Goal: Information Seeking & Learning: Learn about a topic

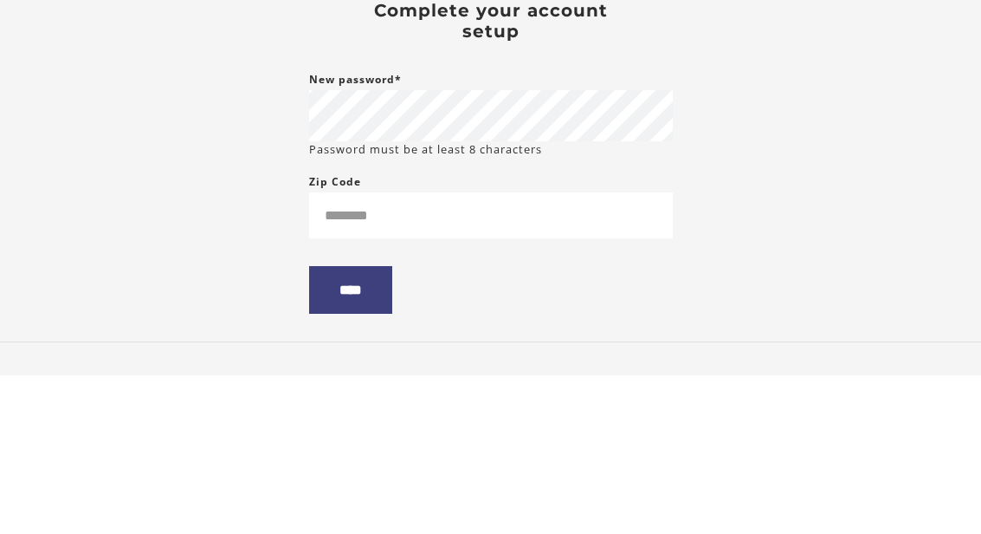
click at [826, 134] on body "Skip to main content Stefan B My Account Support Sign Out Toggle menu Menu My D…" at bounding box center [490, 267] width 981 height 534
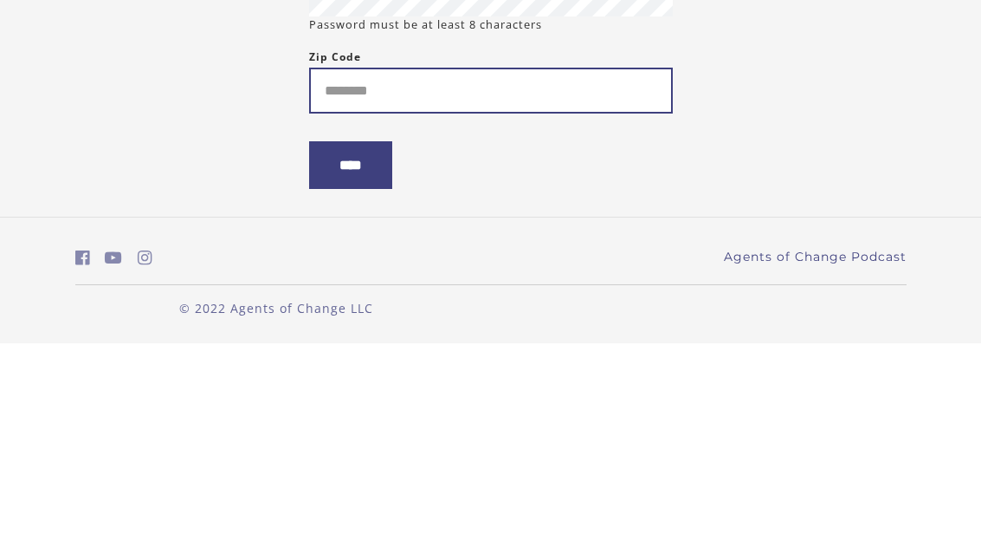
click at [539, 258] on input "Zip Code" at bounding box center [491, 281] width 364 height 46
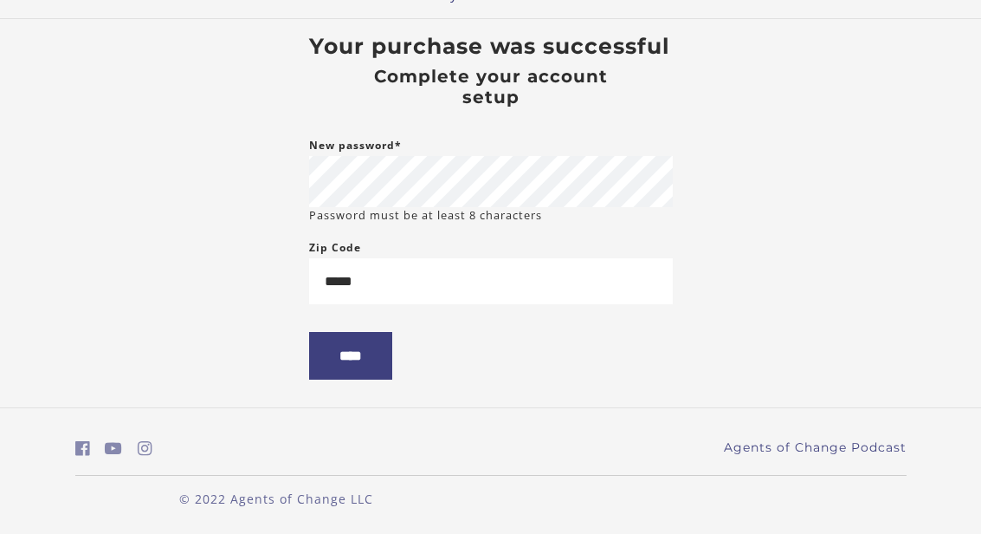
type input "*****"
click at [383, 354] on input "****" at bounding box center [350, 356] width 83 height 48
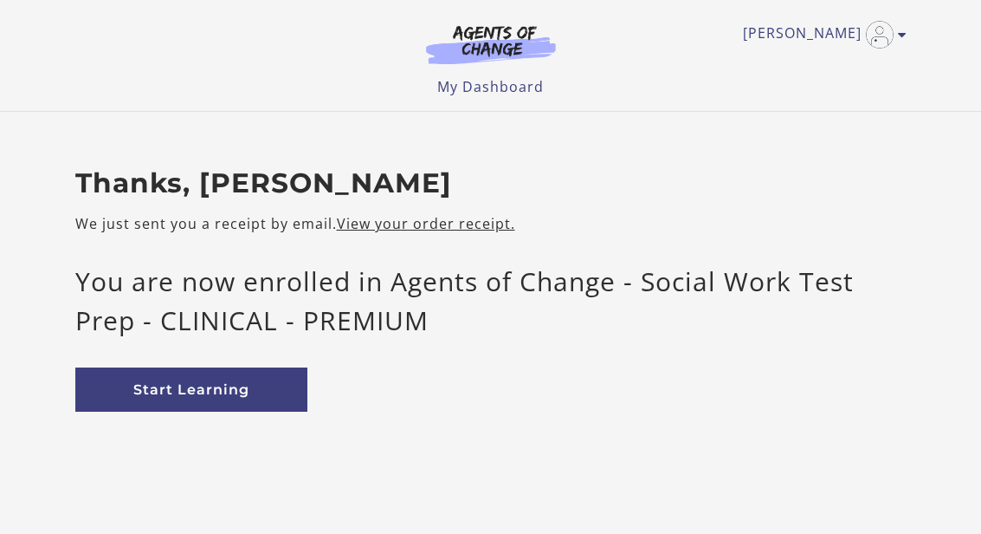
click at [254, 398] on link "Start Learning" at bounding box center [191, 389] width 232 height 44
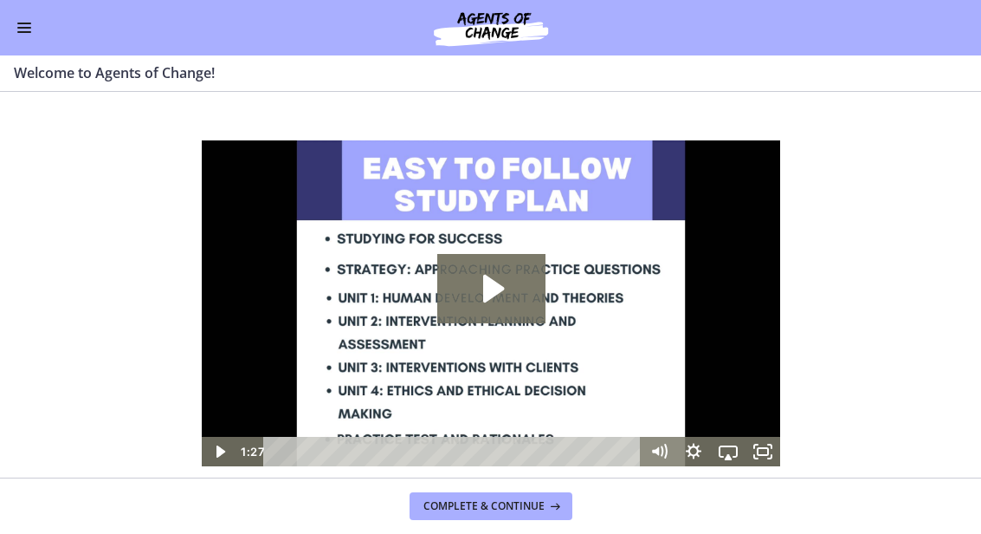
click at [510, 293] on icon "Play Video: c1o6hcmjueu5qasqsu00.mp4" at bounding box center [491, 288] width 108 height 69
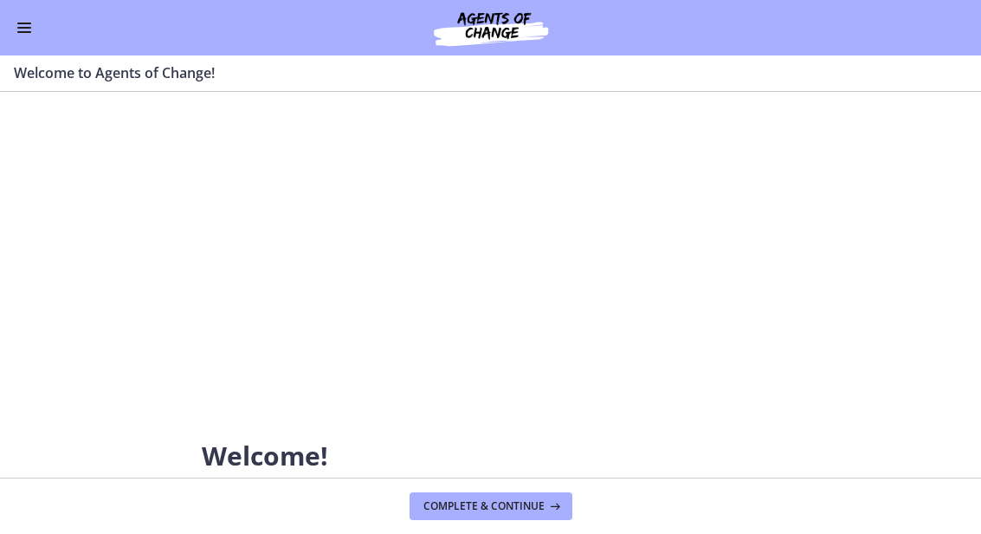
scroll to position [108, 0]
click at [713, 204] on div at bounding box center [490, 195] width 579 height 326
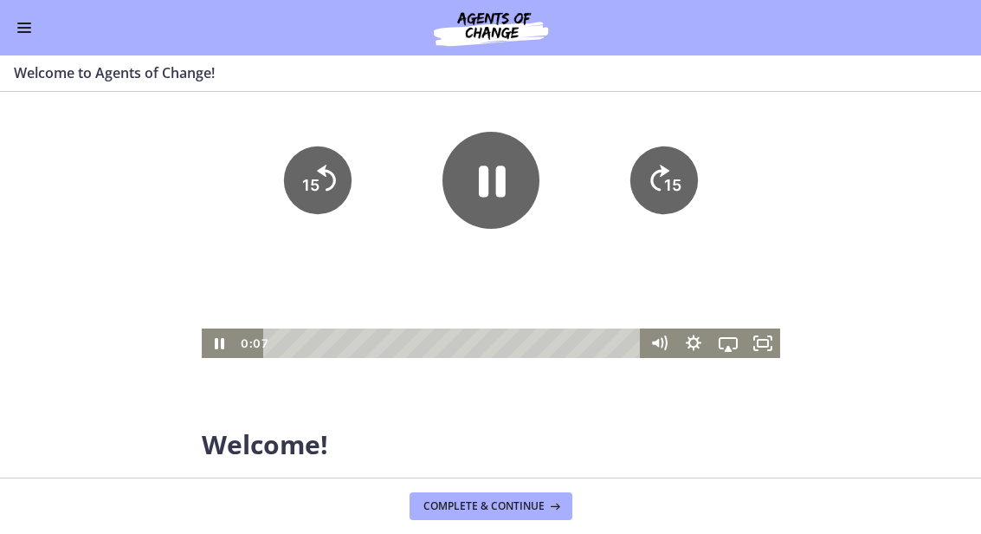
click at [767, 346] on rect "Fullscreen" at bounding box center [762, 343] width 10 height 7
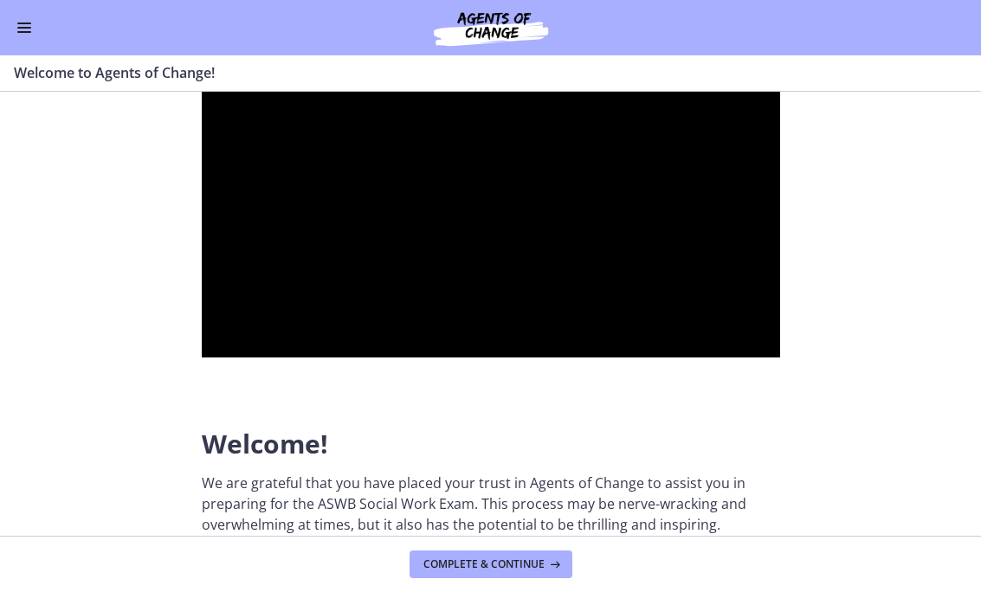
click at [302, 346] on div at bounding box center [490, 195] width 579 height 326
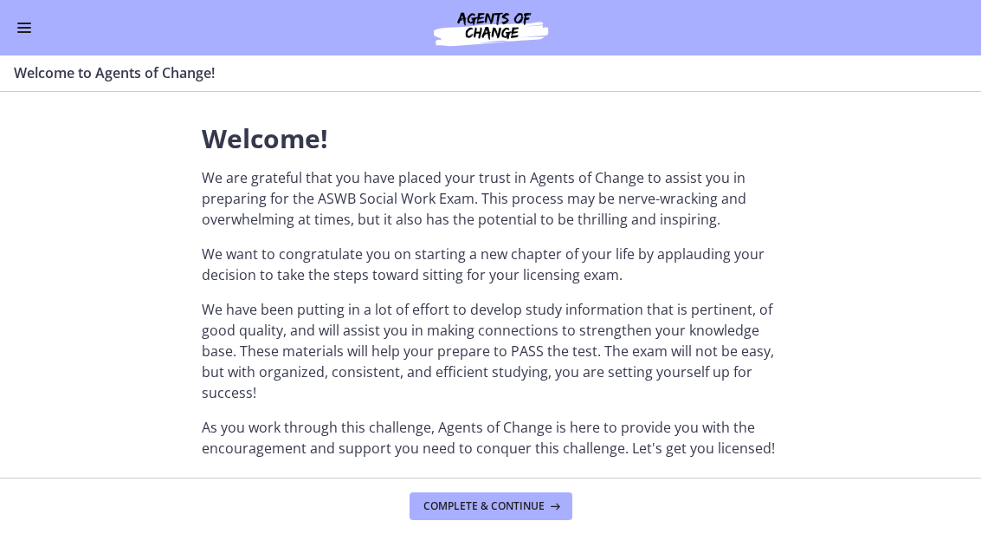
scroll to position [417, 0]
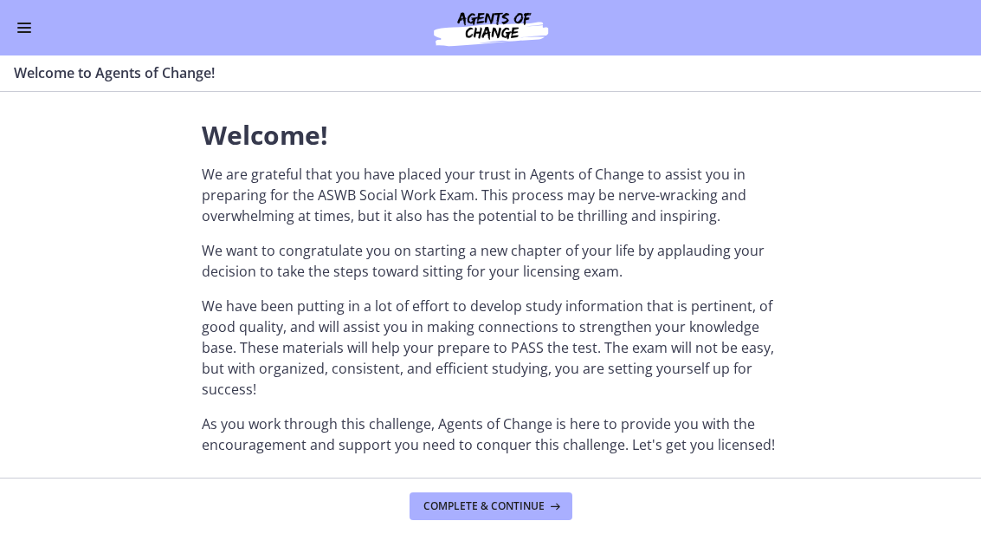
click at [479, 514] on button "Complete & continue" at bounding box center [491, 506] width 163 height 28
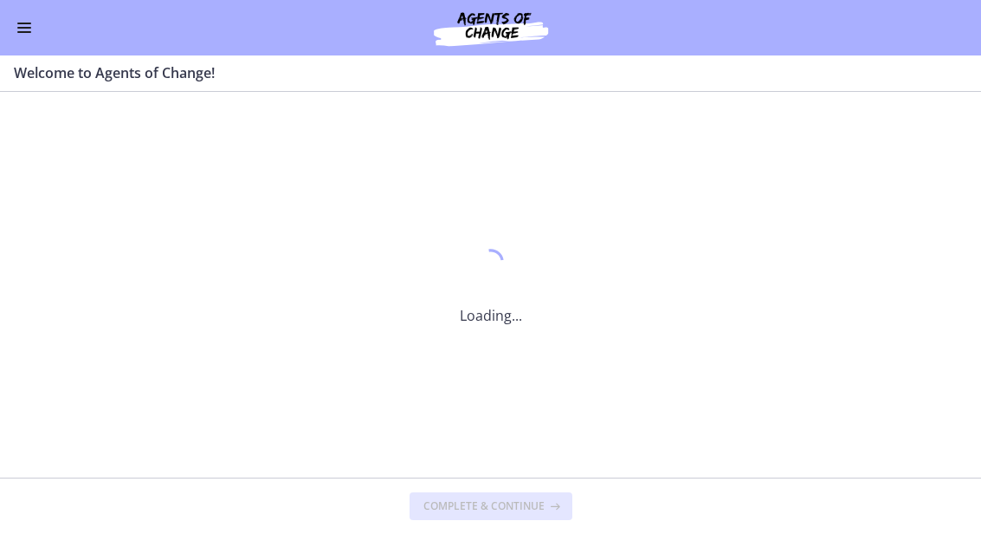
scroll to position [0, 0]
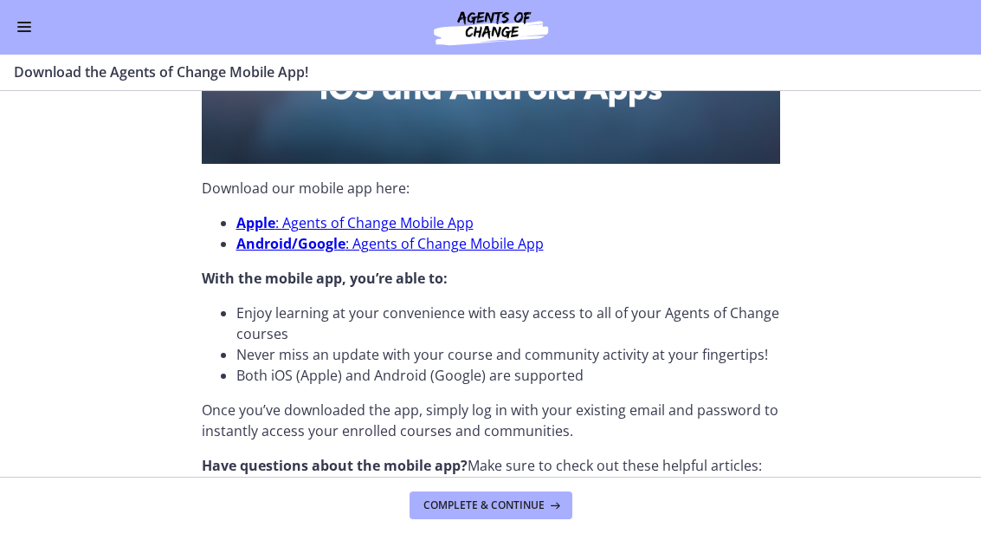
scroll to position [517, 0]
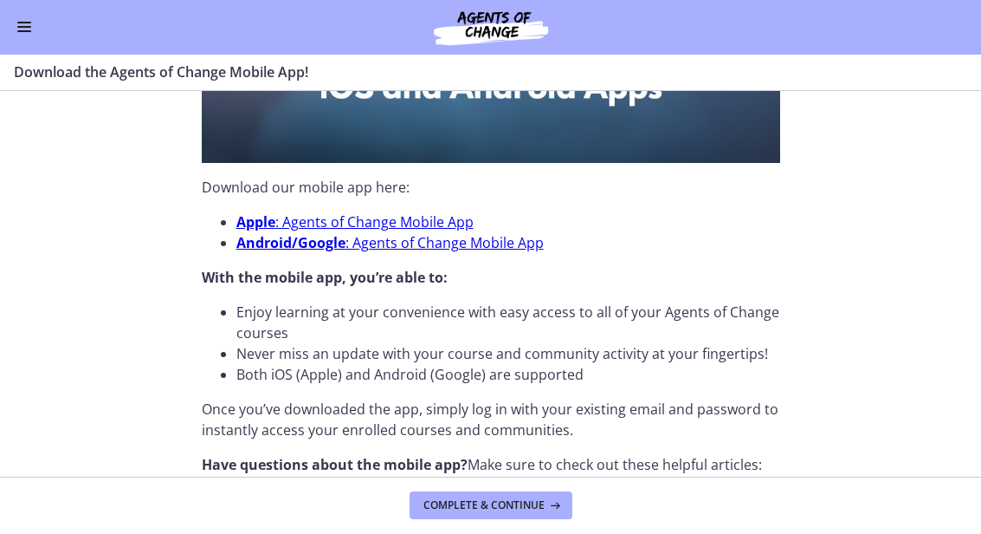
click at [477, 509] on span "Complete & continue" at bounding box center [484, 506] width 121 height 14
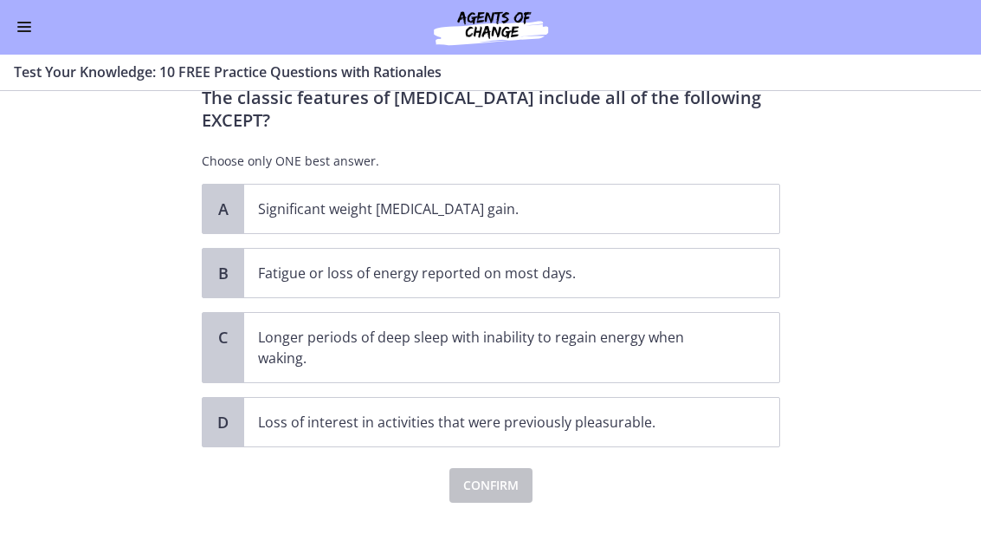
scroll to position [62, 0]
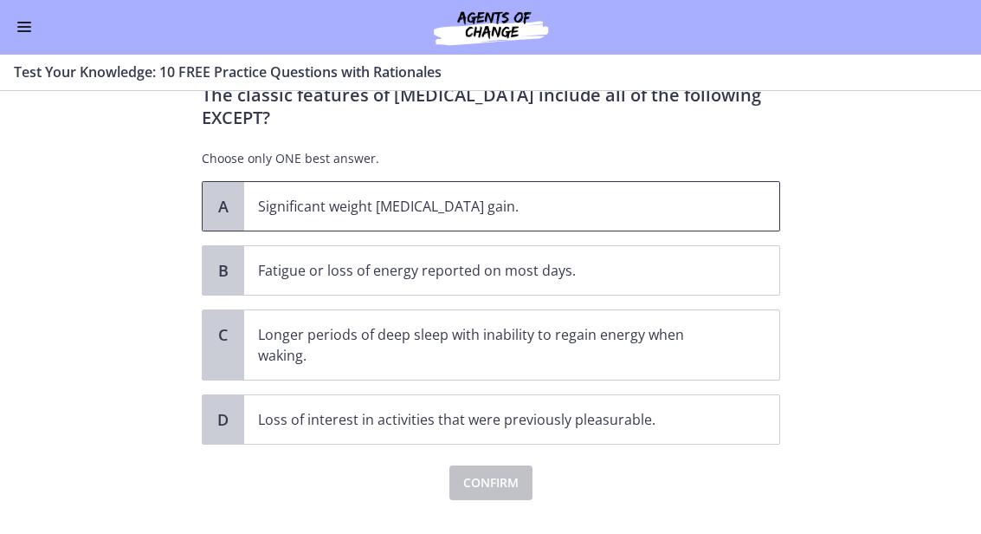
click at [321, 207] on p "Significant weight [MEDICAL_DATA] gain." at bounding box center [494, 207] width 473 height 21
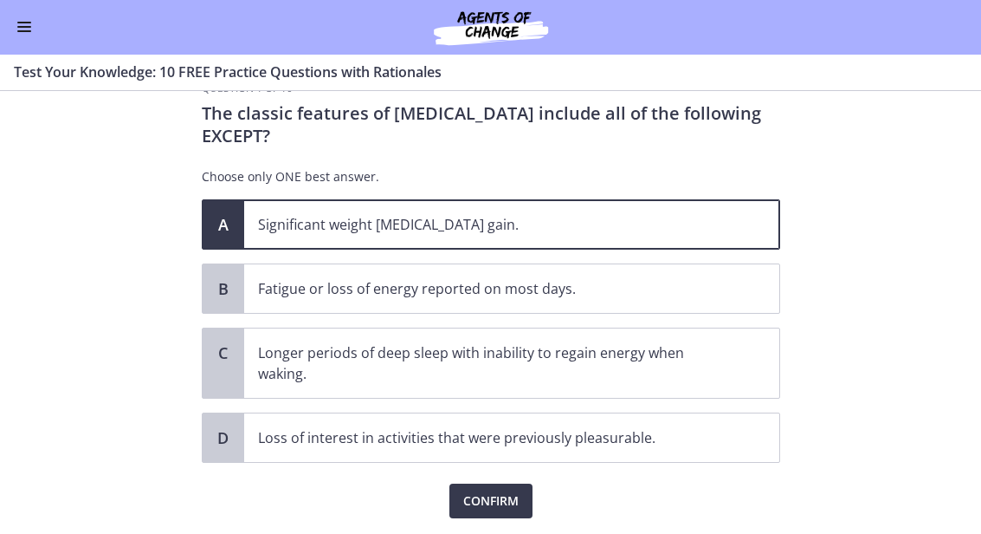
scroll to position [93, 0]
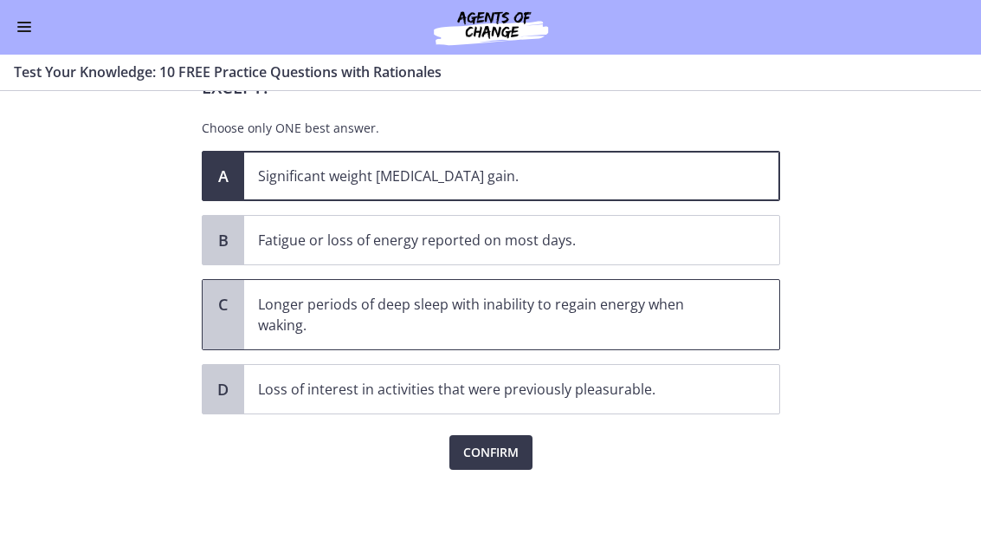
click at [722, 321] on p "Longer periods of deep sleep with inability to regain energy when waking." at bounding box center [494, 315] width 473 height 42
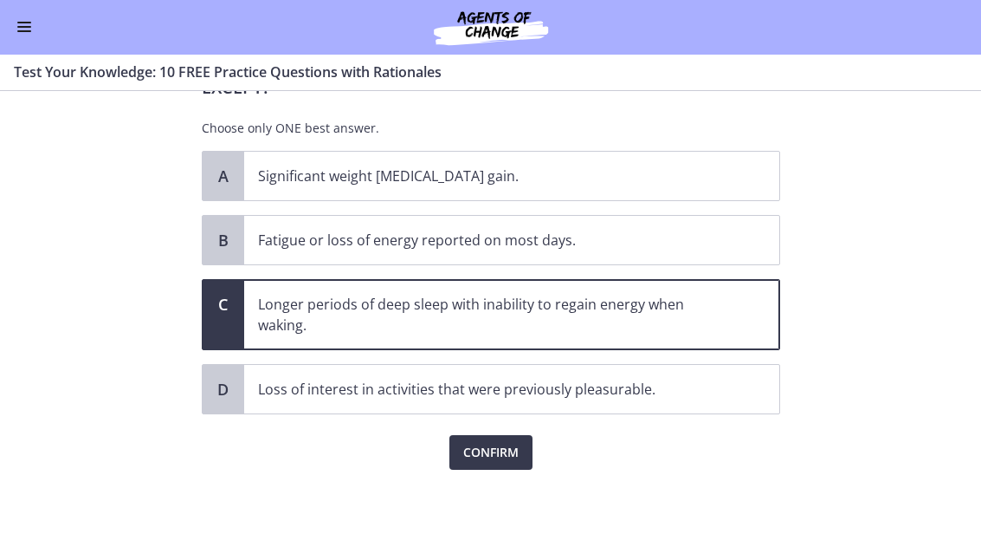
click at [508, 450] on span "Confirm" at bounding box center [490, 453] width 55 height 21
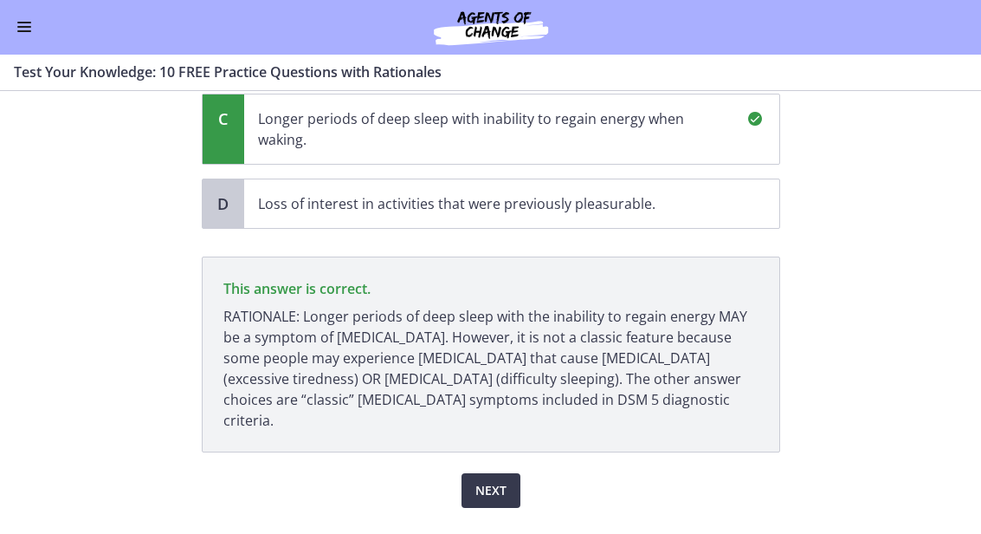
scroll to position [280, 0]
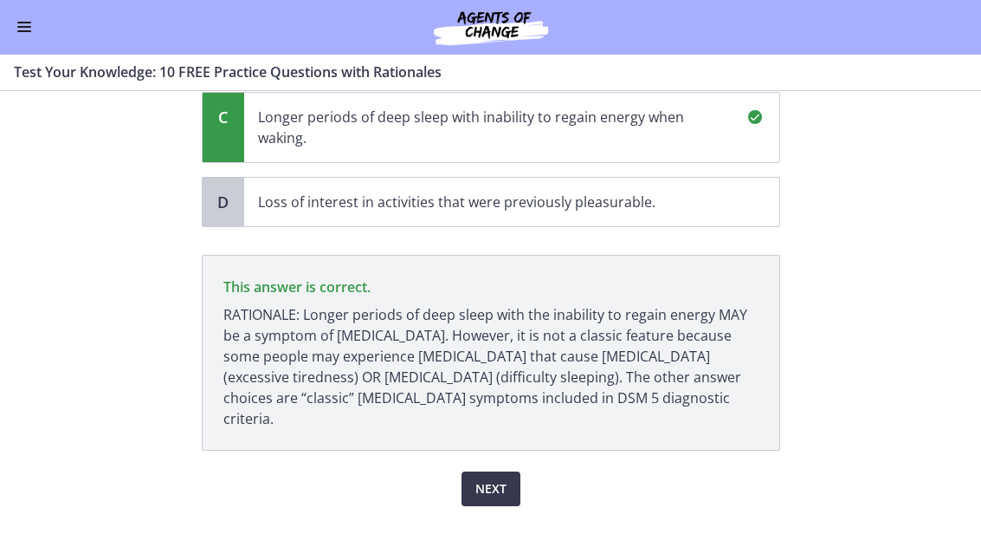
click at [503, 479] on span "Next" at bounding box center [491, 489] width 31 height 21
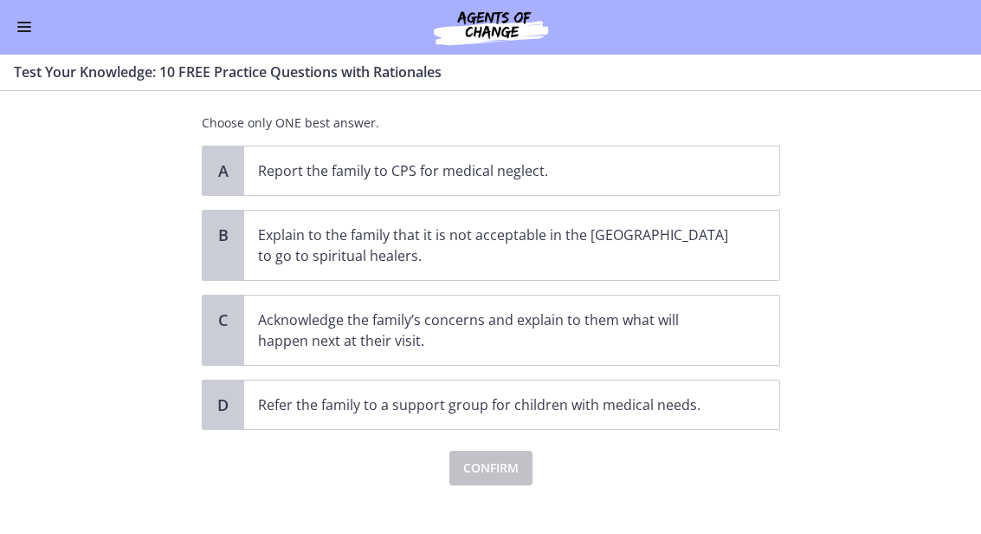
scroll to position [232, 0]
click at [378, 318] on p "Acknowledge the family’s concerns and explain to them what will happen next at …" at bounding box center [494, 332] width 473 height 42
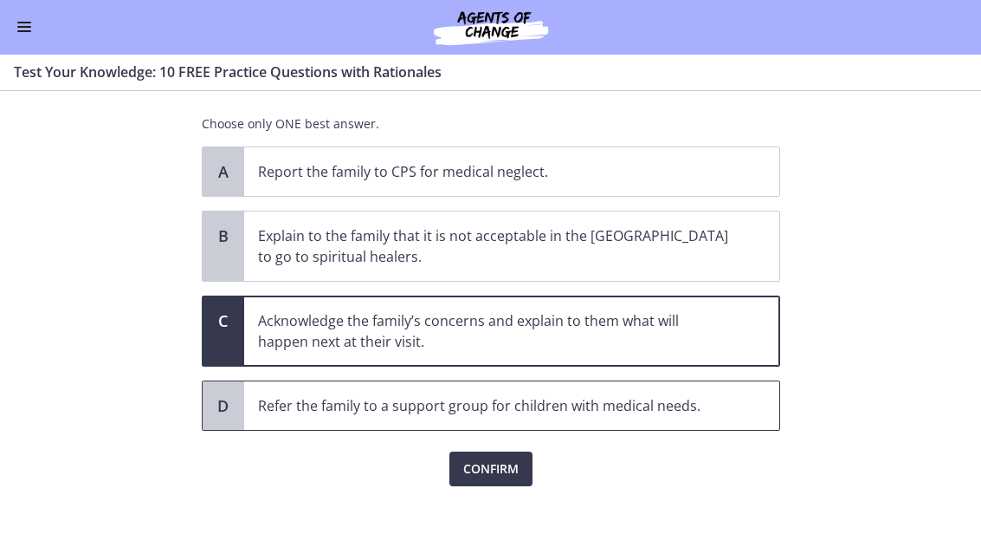
click at [292, 403] on span "Refer the family to a support group for children with medical needs." at bounding box center [511, 406] width 535 height 49
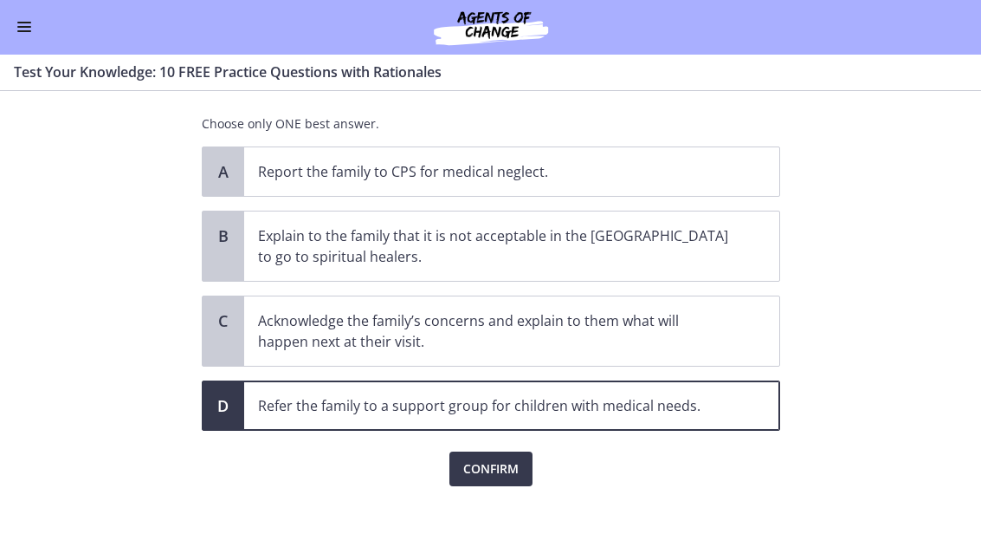
click at [490, 459] on span "Confirm" at bounding box center [490, 469] width 55 height 21
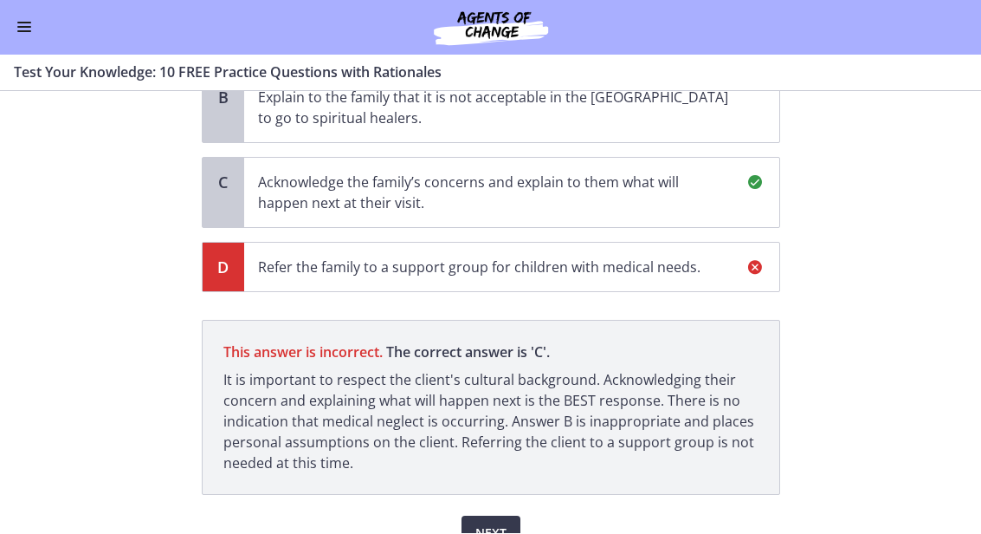
scroll to position [365, 0]
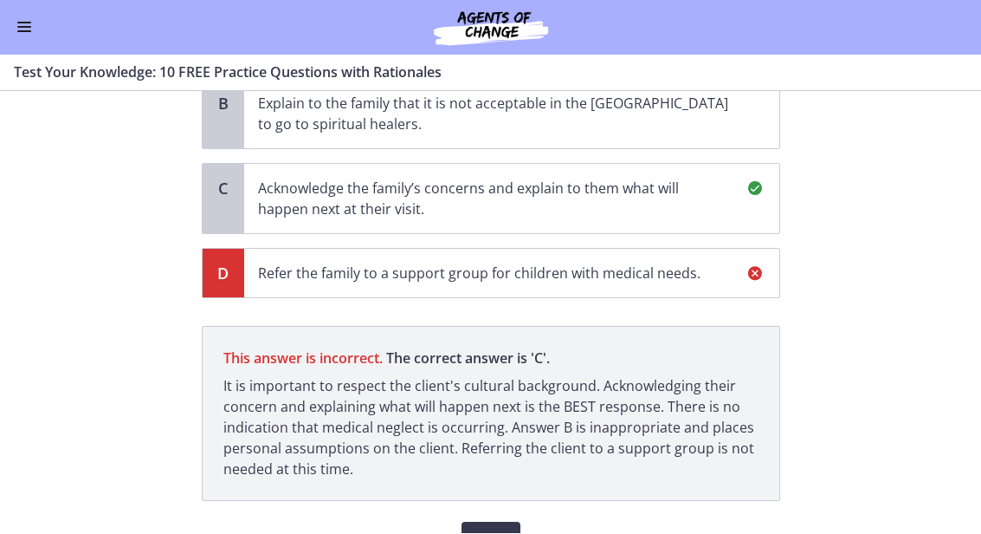
click at [617, 178] on p "Acknowledge the family’s concerns and explain to them what will happen next at …" at bounding box center [494, 199] width 473 height 42
click at [611, 187] on p "Acknowledge the family’s concerns and explain to them what will happen next at …" at bounding box center [494, 199] width 473 height 42
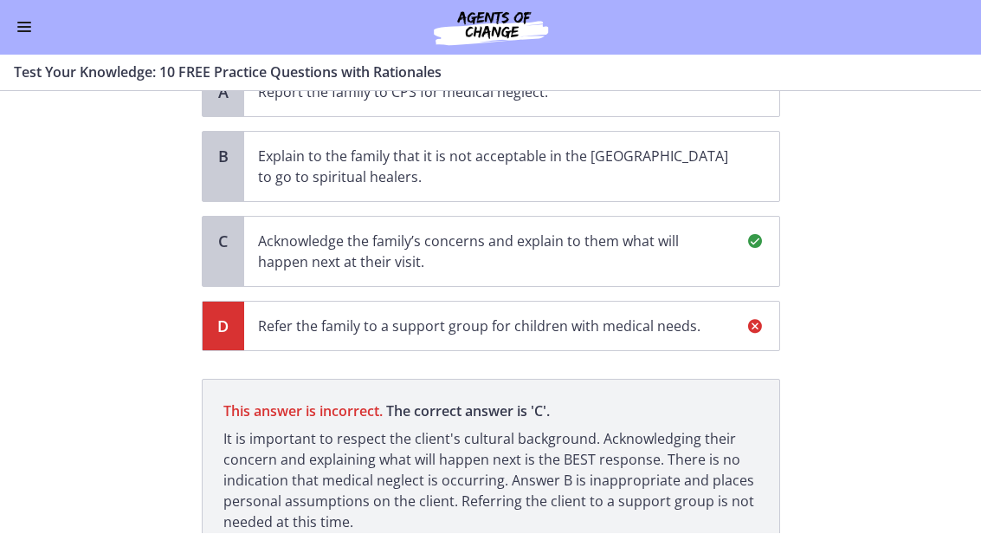
scroll to position [313, 0]
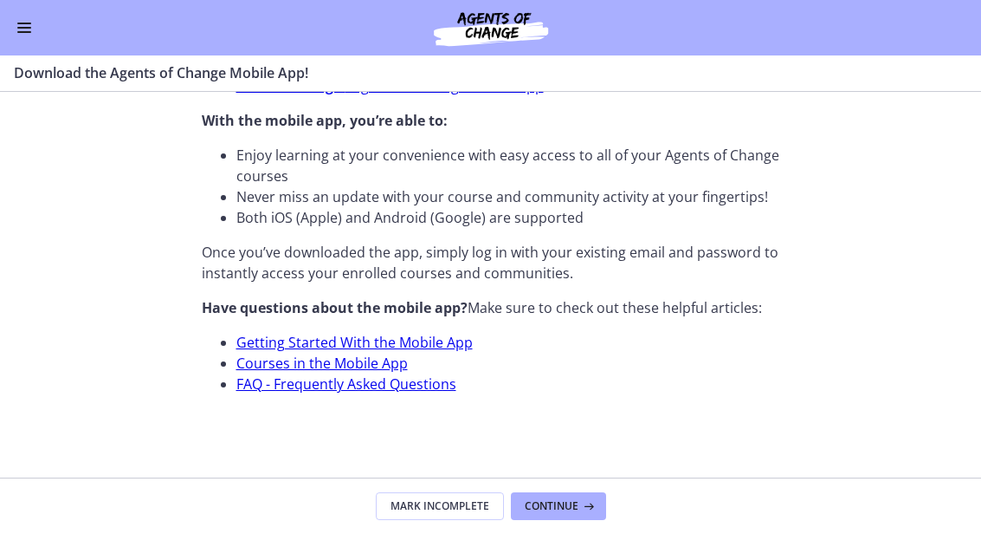
scroll to position [675, 0]
click at [583, 499] on icon at bounding box center [587, 506] width 17 height 14
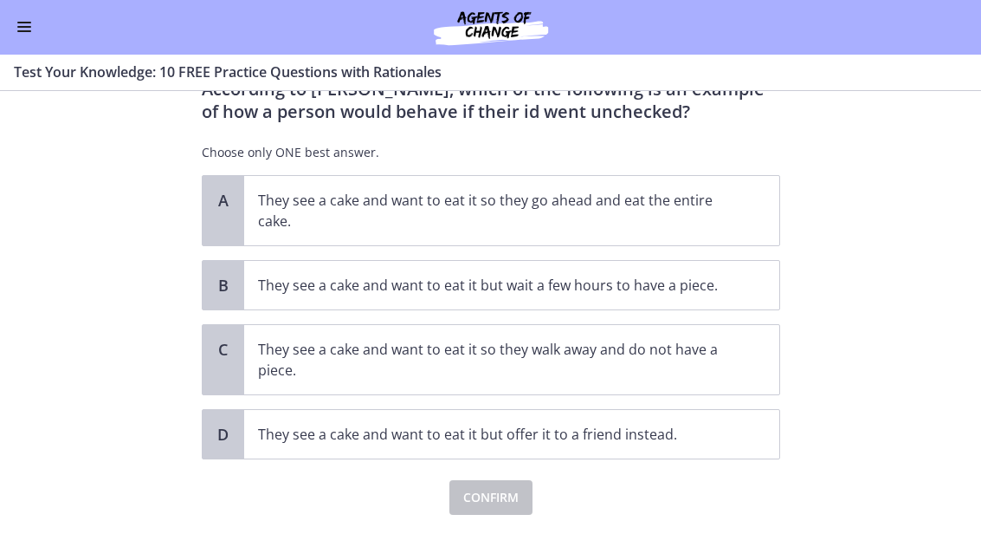
scroll to position [74, 0]
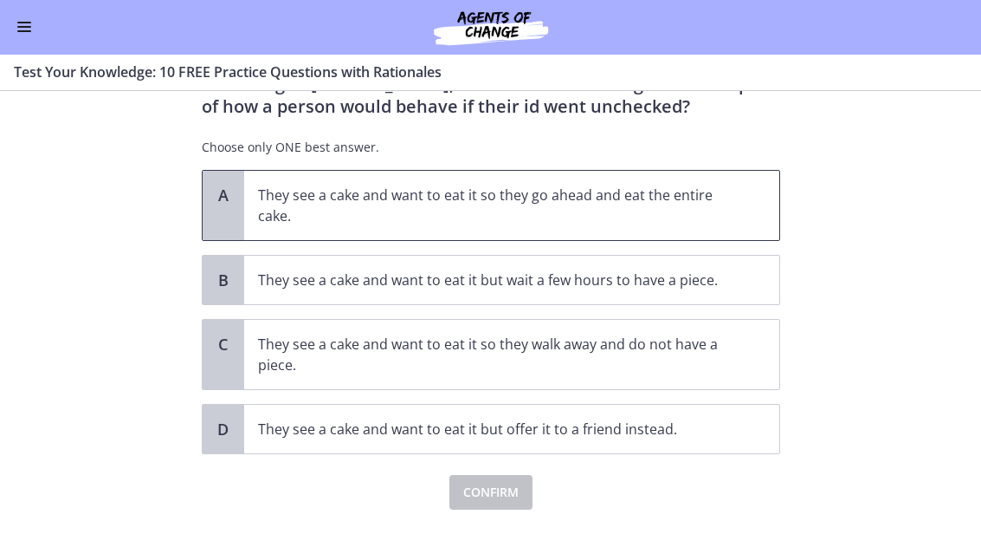
click at [690, 202] on p "They see a cake and want to eat it so they go ahead and eat the entire cake." at bounding box center [494, 206] width 473 height 42
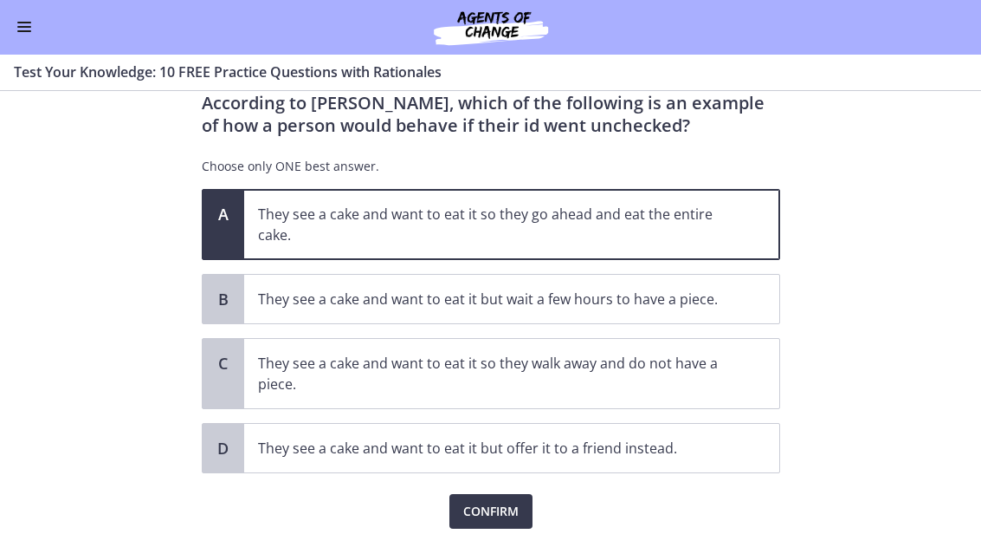
scroll to position [53, 0]
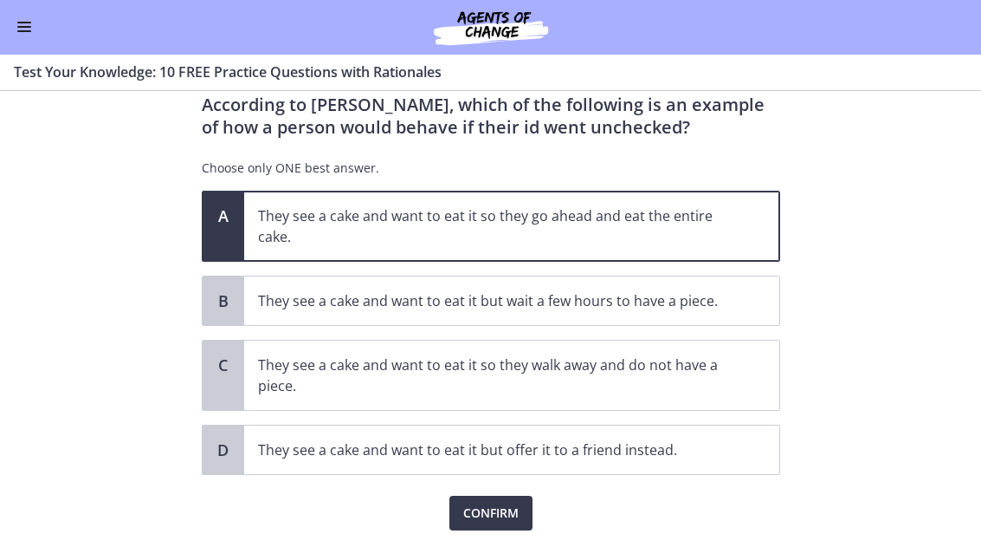
click at [501, 521] on span "Confirm" at bounding box center [490, 513] width 55 height 21
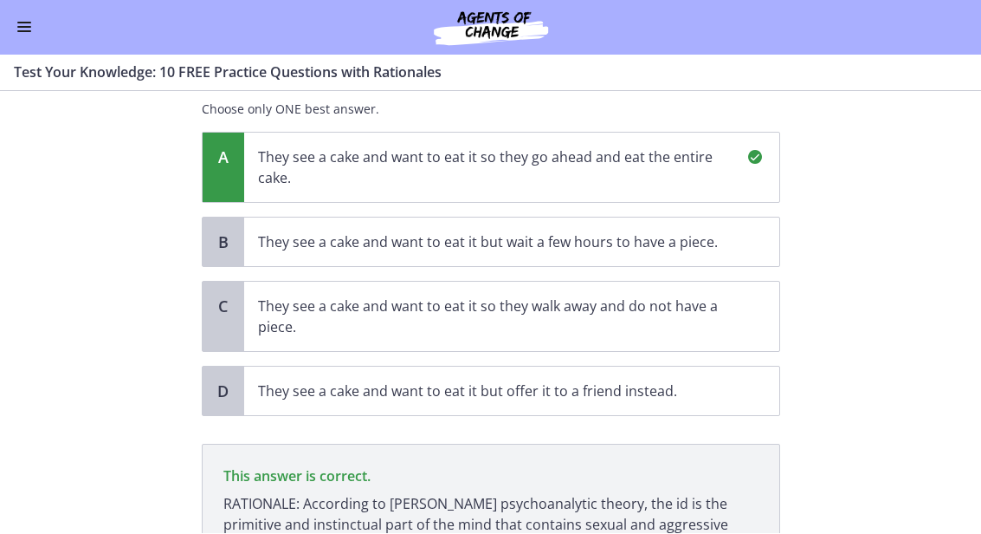
scroll to position [107, 0]
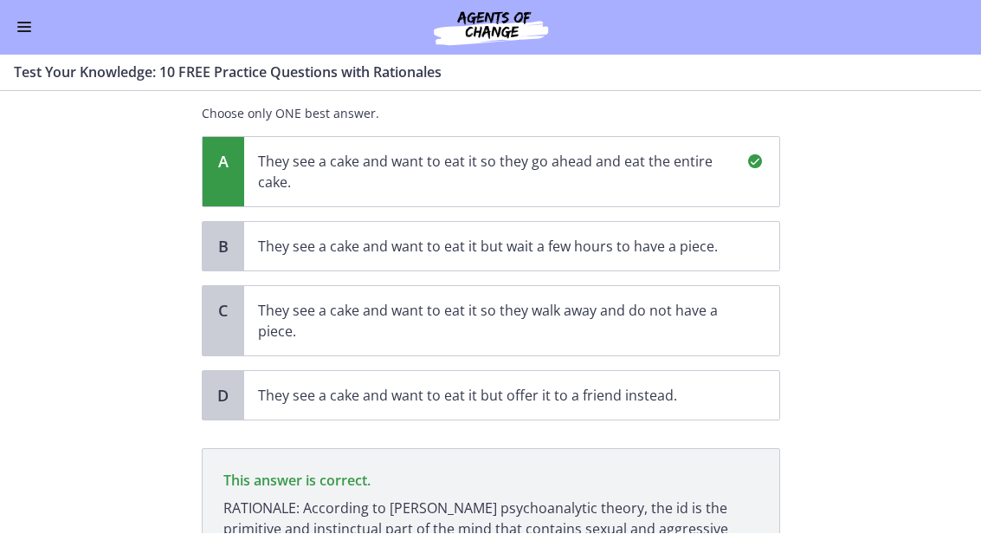
click at [537, 379] on span "They see a cake and want to eat it but offer it to a friend instead." at bounding box center [511, 396] width 535 height 49
click at [154, 223] on section "Question 3 of 10 According to [PERSON_NAME], which of the following is an examp…" at bounding box center [490, 313] width 981 height 442
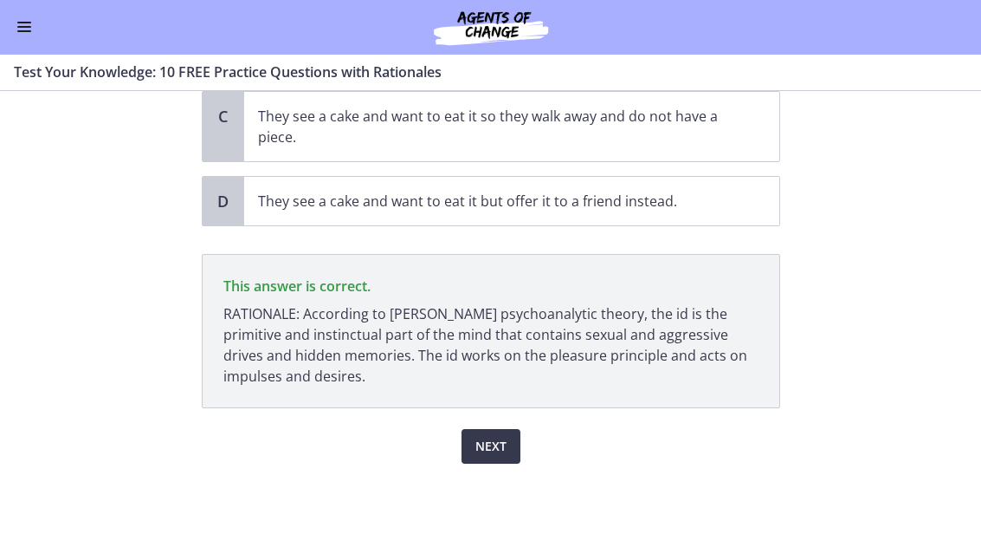
scroll to position [301, 0]
click at [503, 448] on span "Next" at bounding box center [491, 447] width 31 height 21
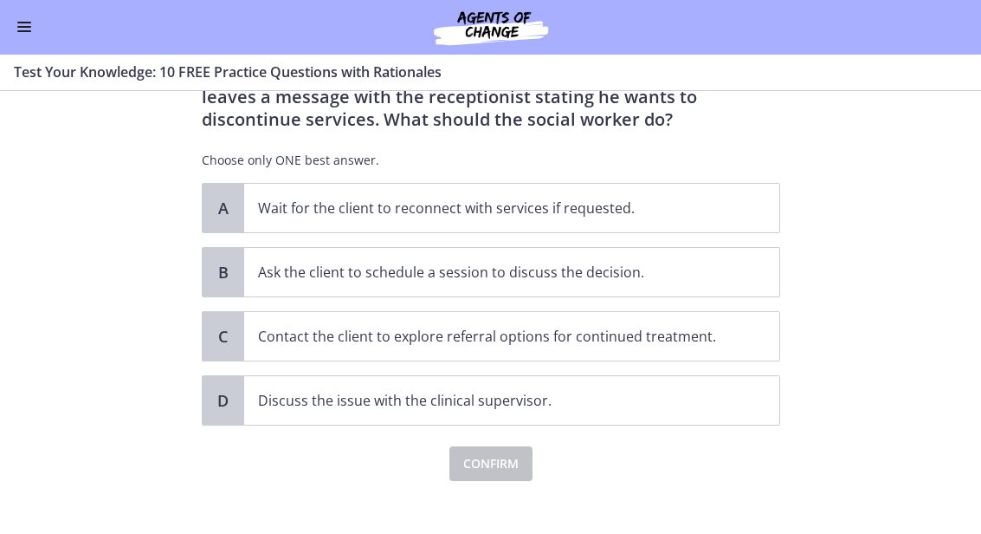
scroll to position [130, 0]
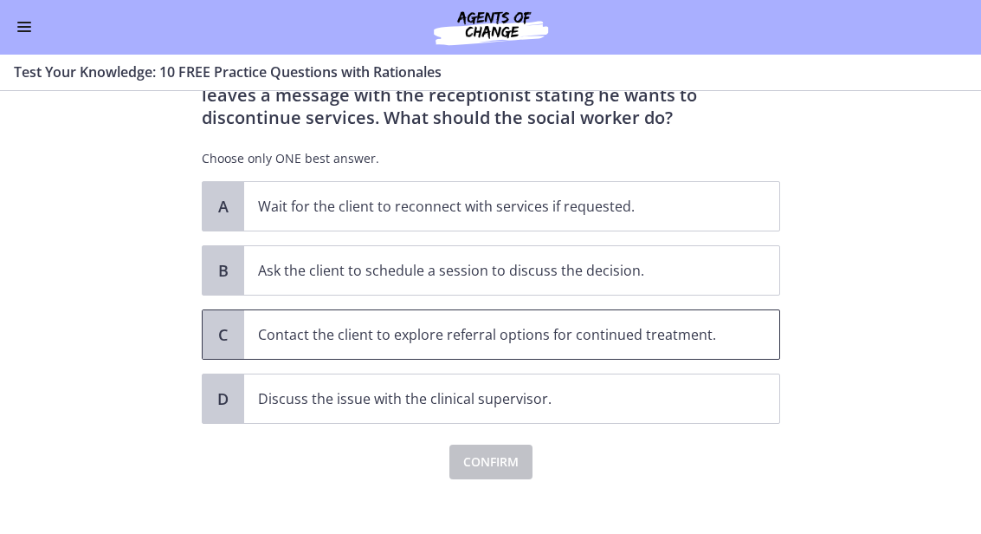
click at [650, 350] on span "Contact the client to explore referral options for continued treatment." at bounding box center [511, 335] width 535 height 49
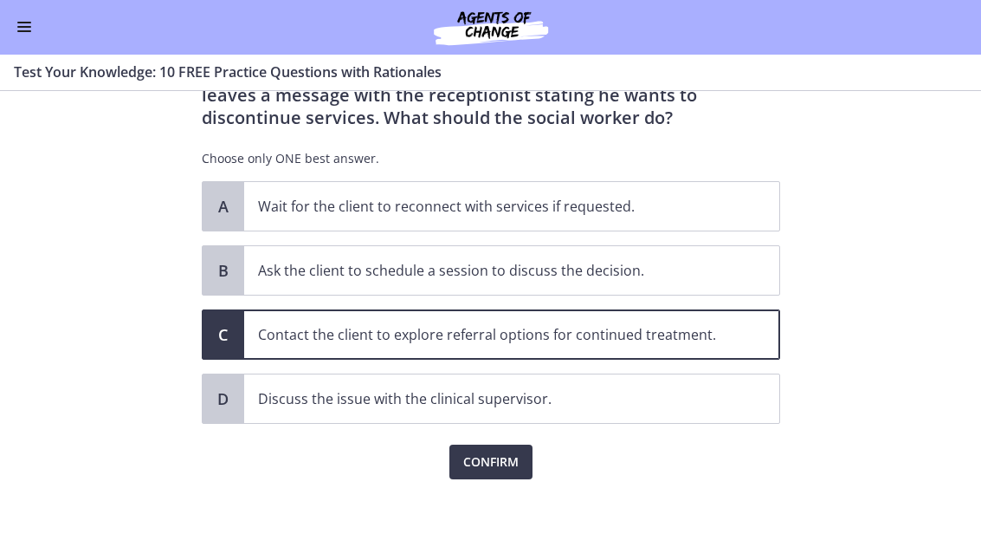
click at [491, 465] on span "Confirm" at bounding box center [490, 462] width 55 height 21
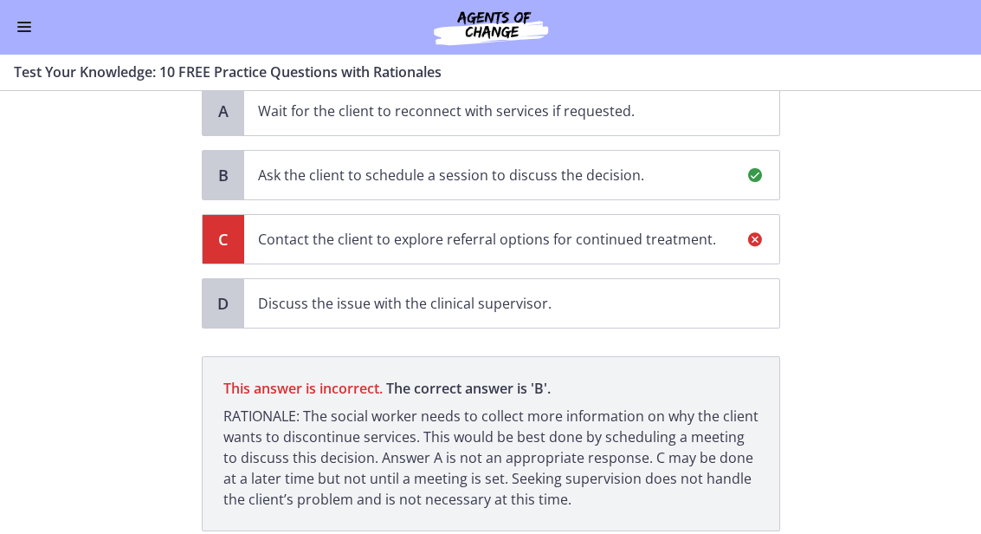
scroll to position [211, 0]
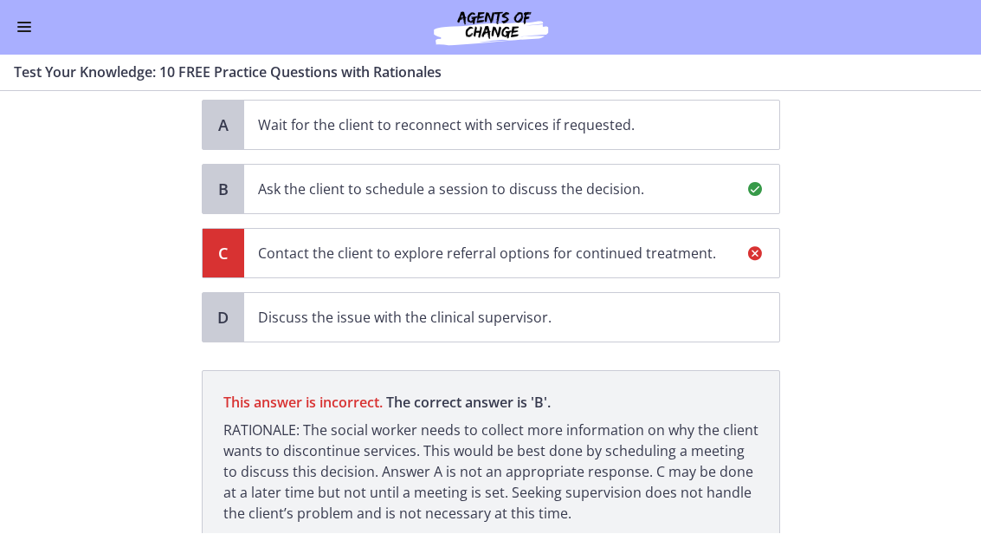
click at [679, 189] on p "Ask the client to schedule a session to discuss the decision." at bounding box center [494, 189] width 473 height 21
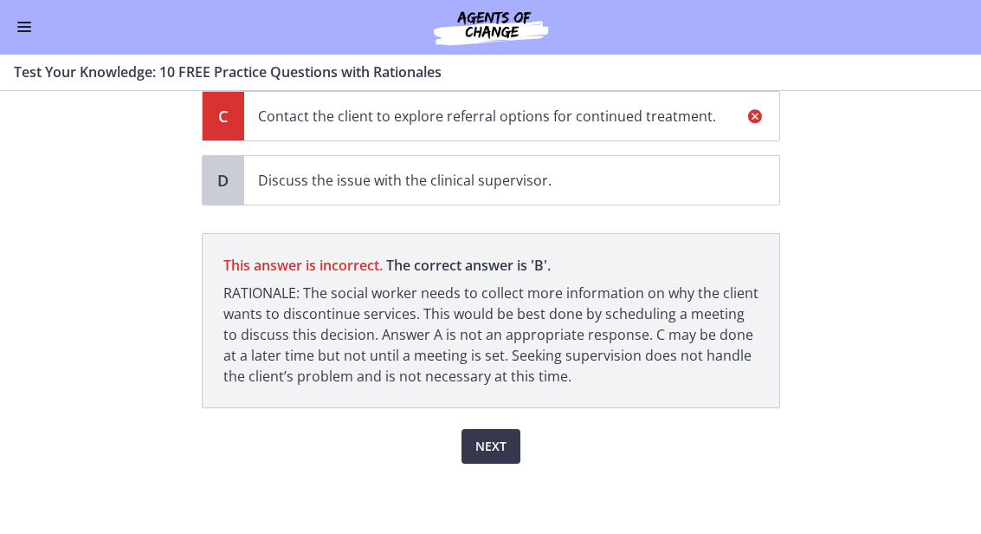
scroll to position [348, 0]
click at [501, 447] on span "Next" at bounding box center [491, 447] width 31 height 21
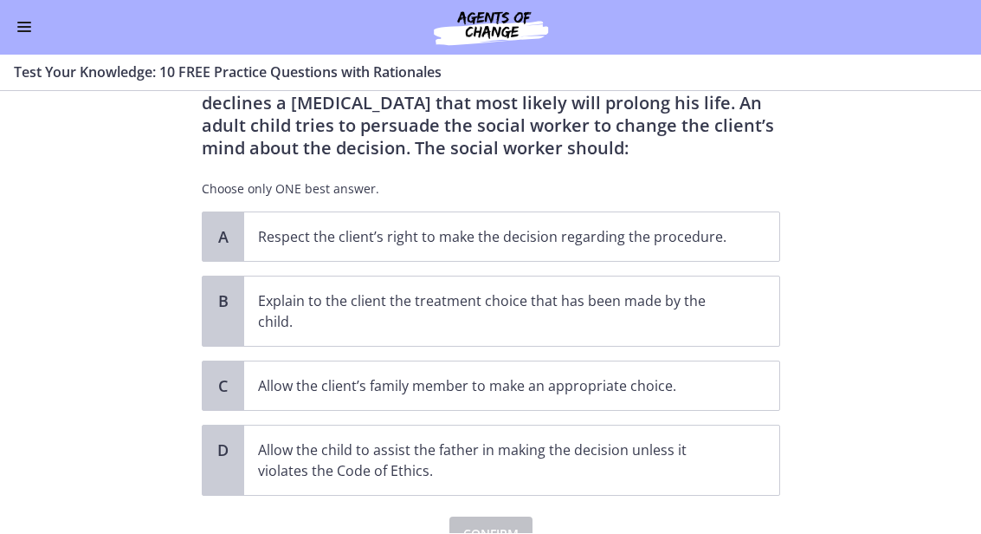
scroll to position [115, 0]
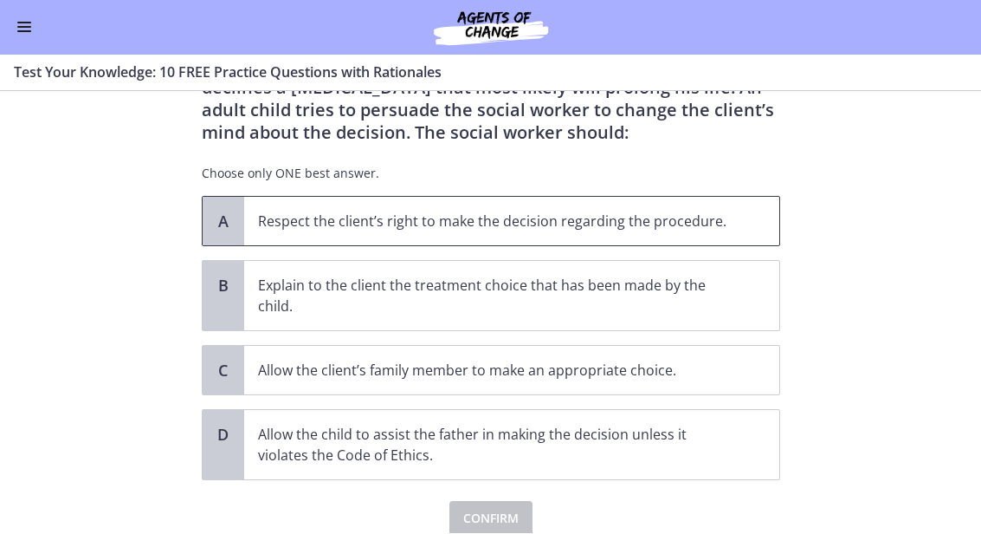
click at [728, 229] on p "Respect the client’s right to make the decision regarding the procedure." at bounding box center [494, 221] width 473 height 21
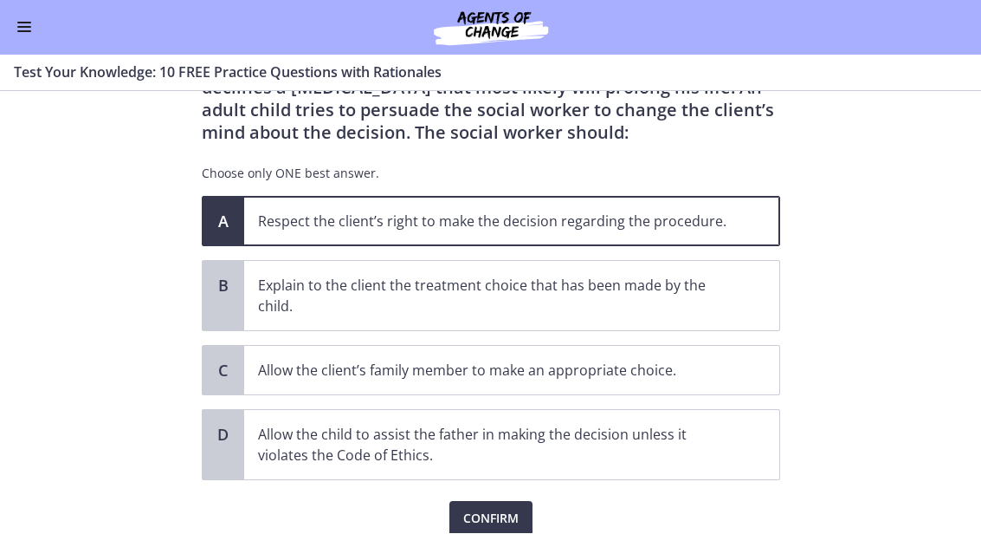
click at [502, 527] on span "Confirm" at bounding box center [490, 518] width 55 height 21
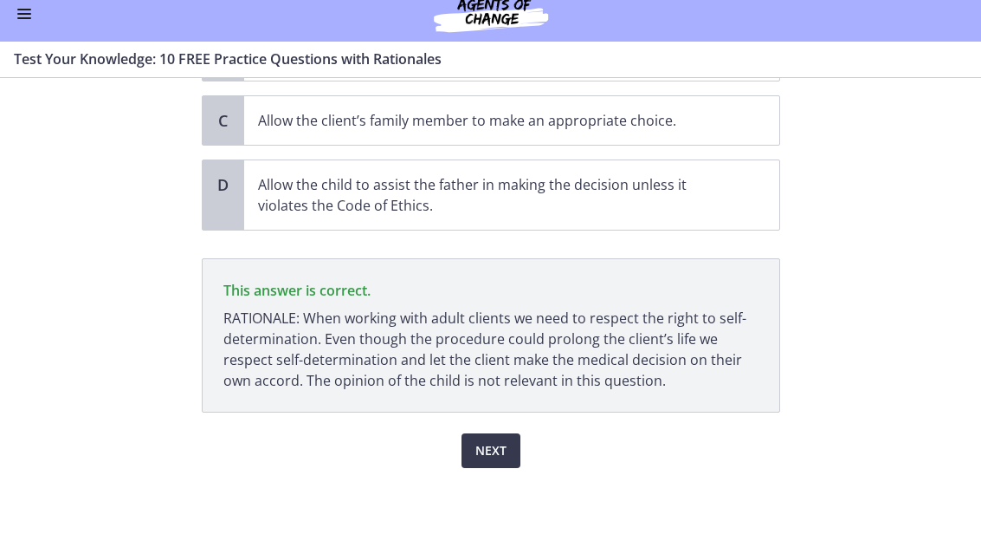
scroll to position [340, 0]
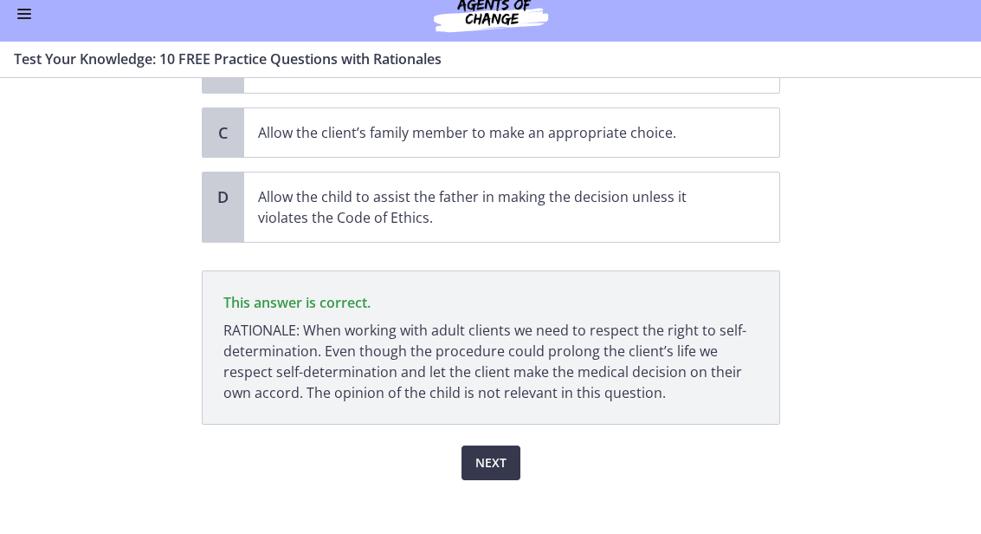
click at [496, 466] on span "Next" at bounding box center [491, 476] width 31 height 21
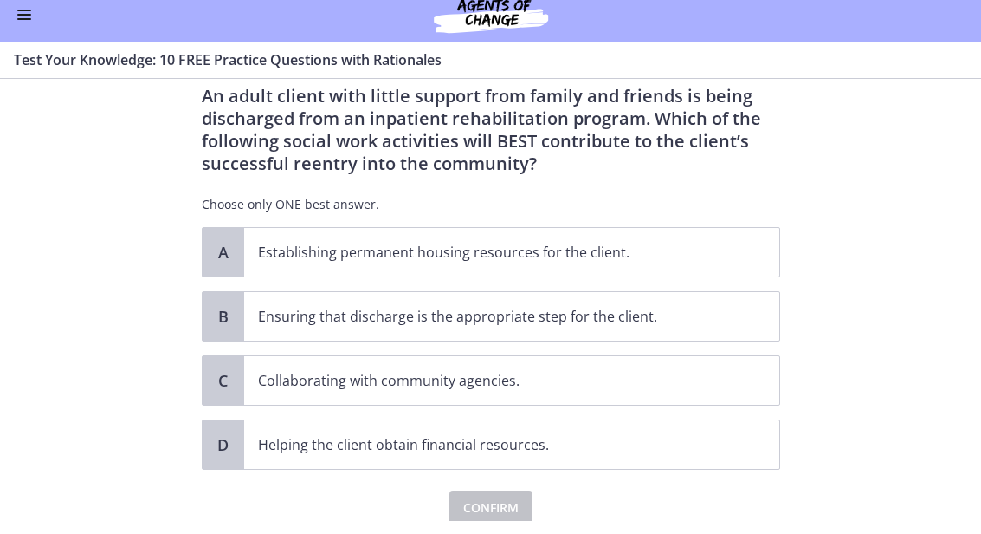
scroll to position [42, 0]
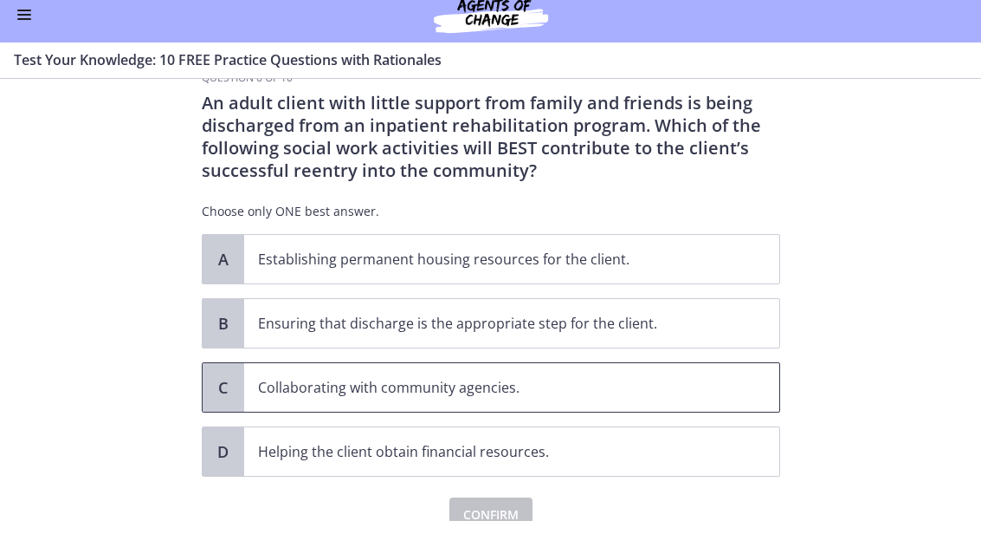
click at [308, 394] on p "Collaborating with community agencies." at bounding box center [494, 400] width 473 height 21
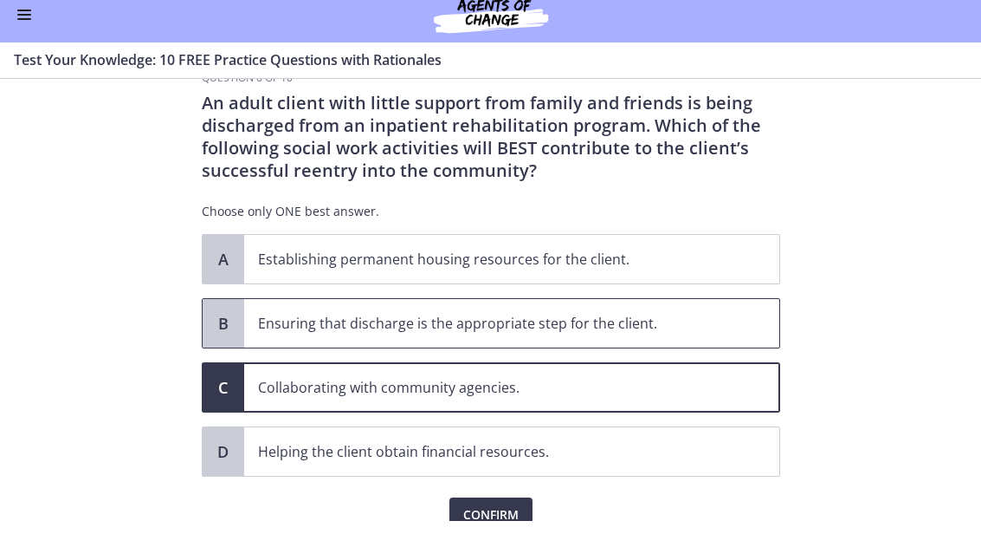
click at [417, 331] on p "Ensuring that discharge is the appropriate step for the client." at bounding box center [494, 336] width 473 height 21
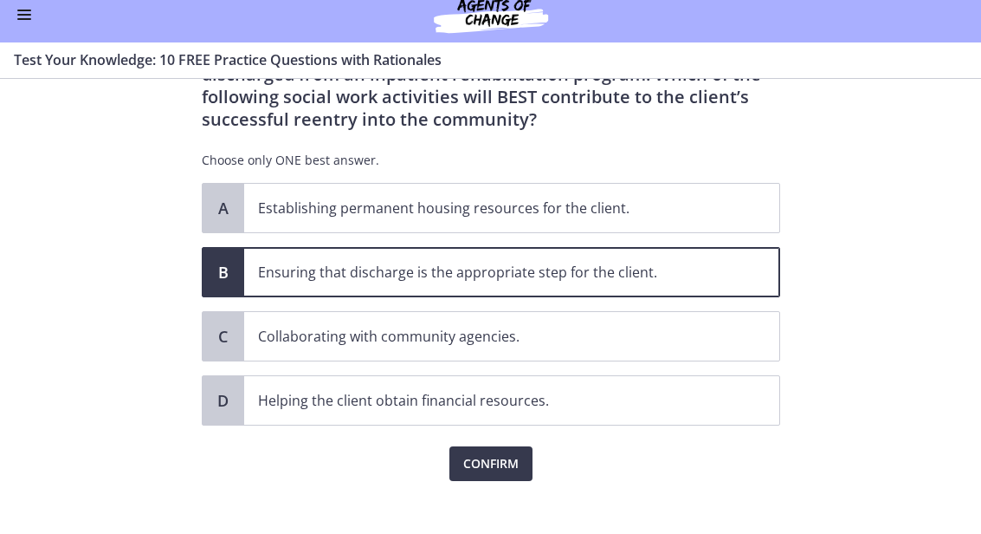
scroll to position [96, 0]
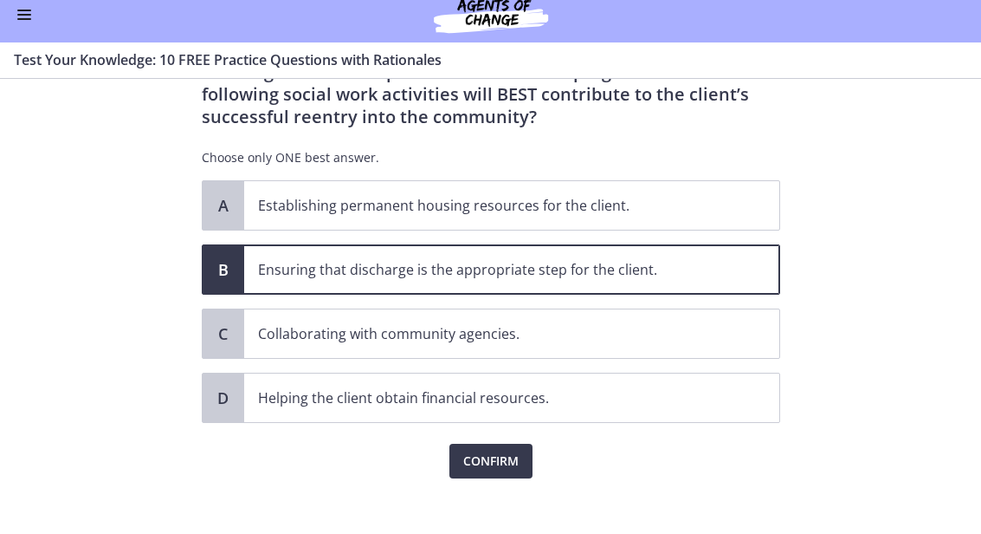
click at [475, 463] on span "Confirm" at bounding box center [490, 473] width 55 height 21
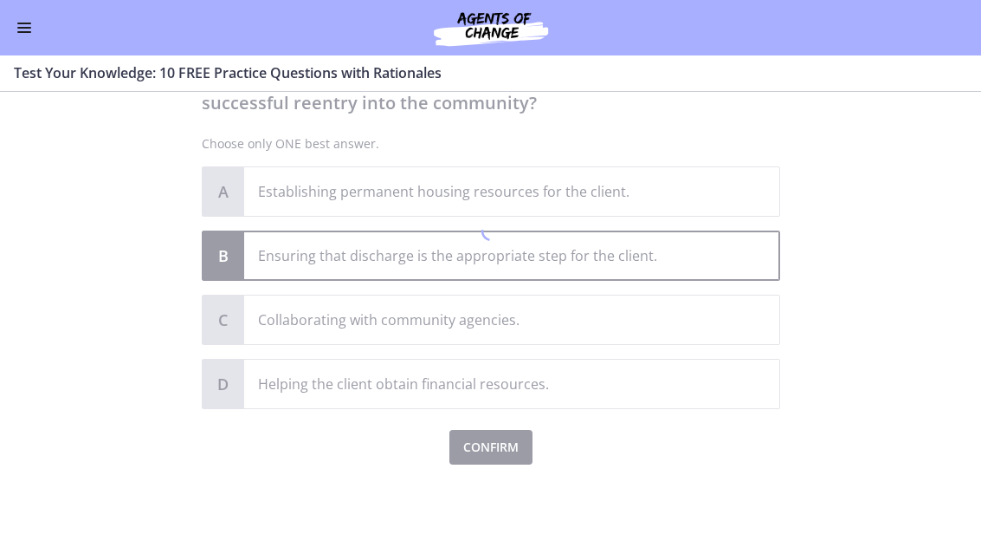
scroll to position [123, 0]
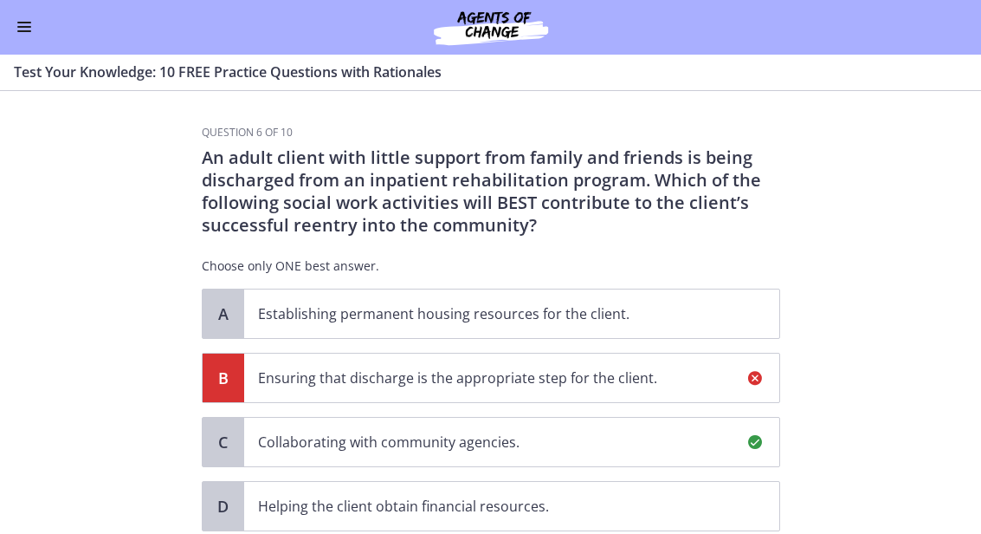
scroll to position [324, 0]
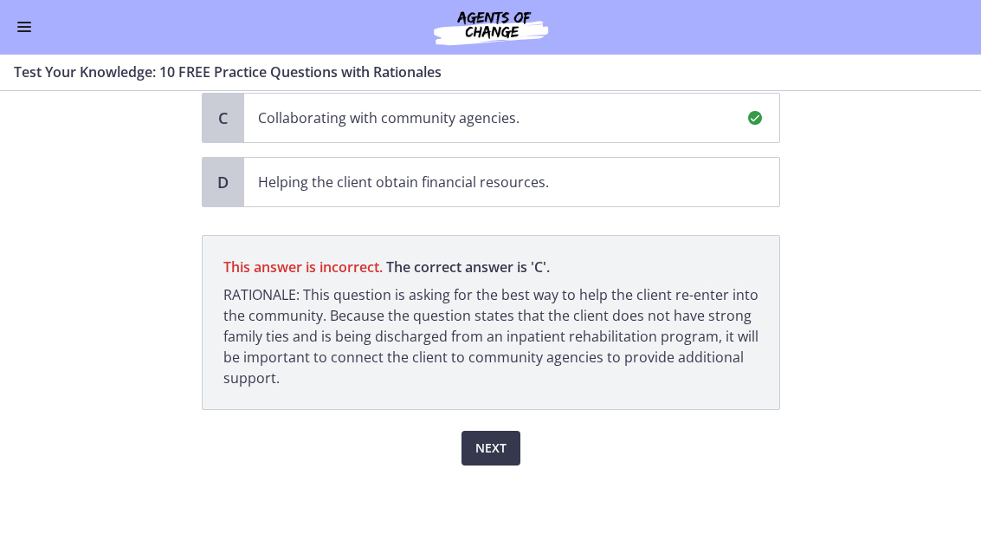
click at [487, 463] on button "Next" at bounding box center [491, 448] width 59 height 35
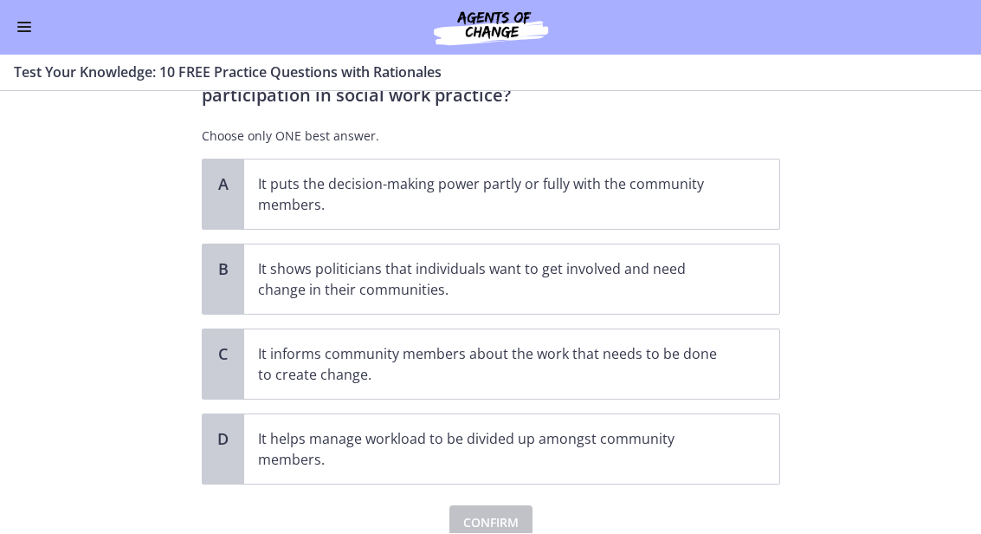
scroll to position [86, 0]
click at [325, 186] on p "It puts the decision-making power partly or fully with the community members." at bounding box center [494, 194] width 473 height 42
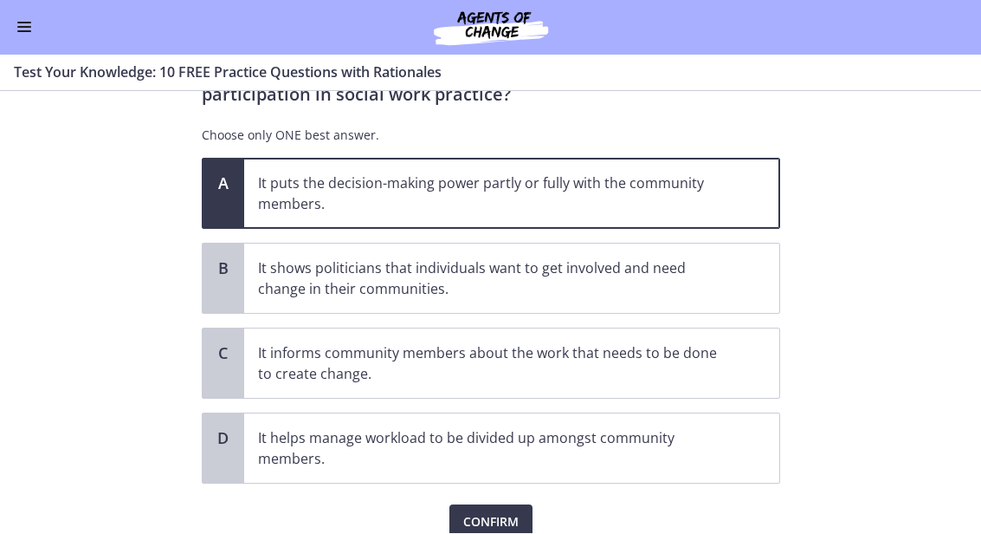
scroll to position [142, 0]
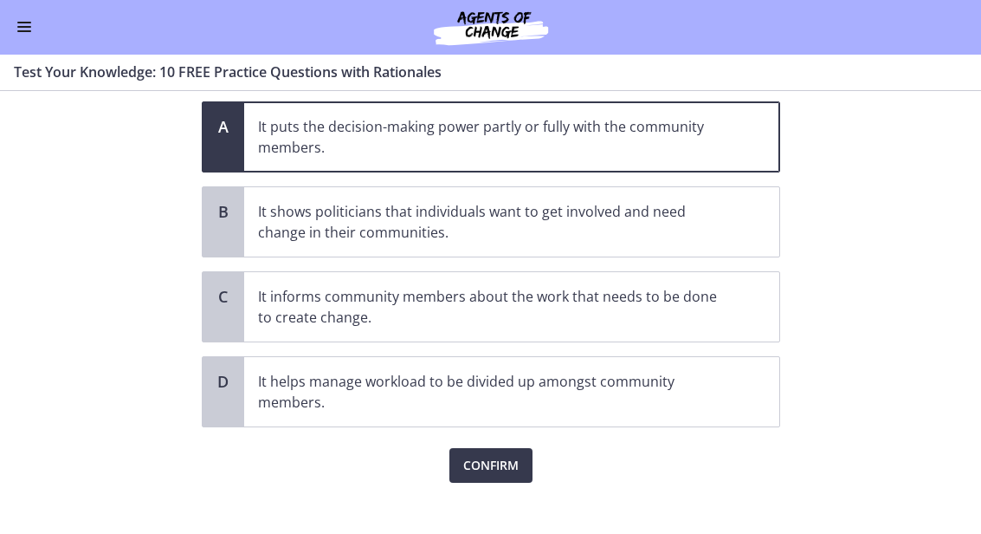
click at [495, 465] on span "Confirm" at bounding box center [490, 466] width 55 height 21
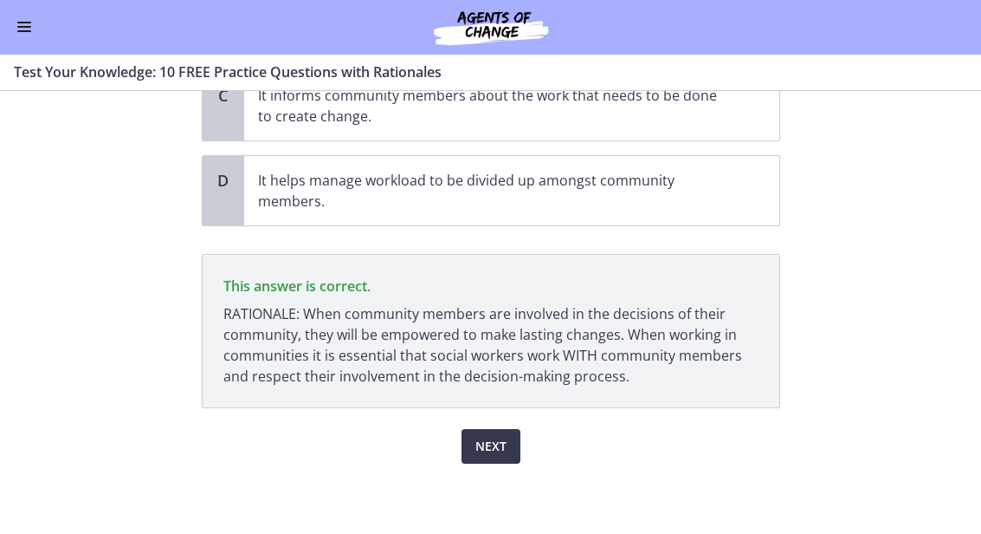
scroll to position [343, 0]
click at [500, 449] on span "Next" at bounding box center [491, 447] width 31 height 21
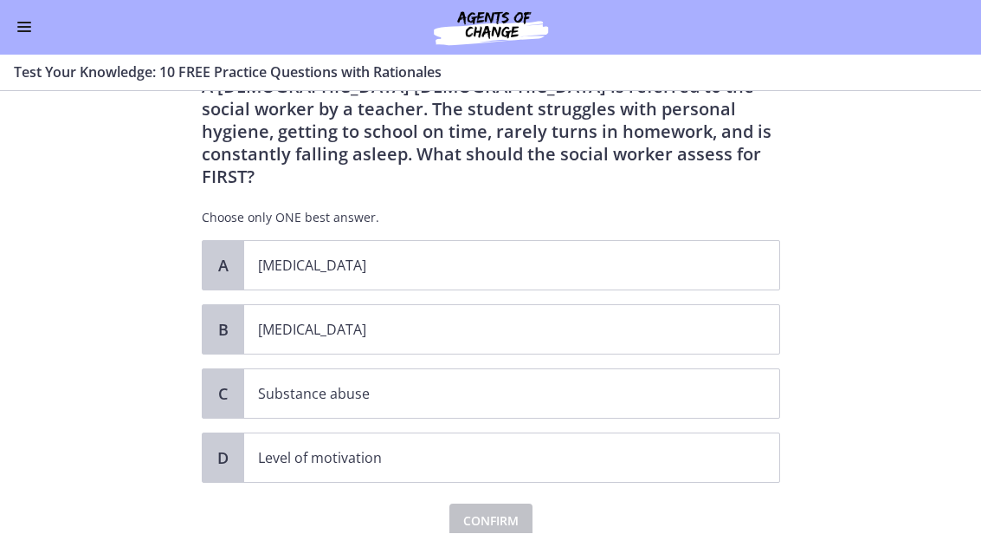
scroll to position [79, 0]
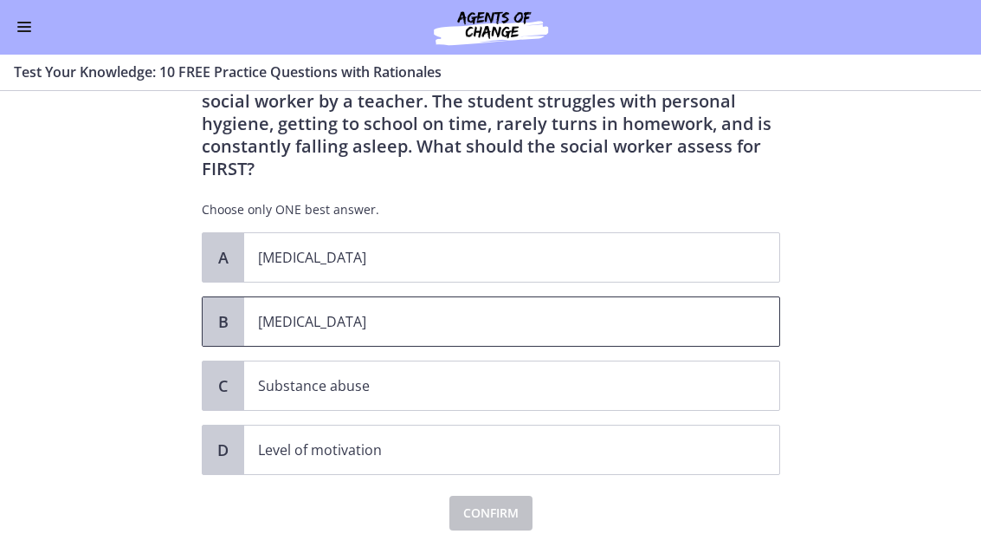
click at [310, 312] on p "Child neglect" at bounding box center [494, 322] width 473 height 21
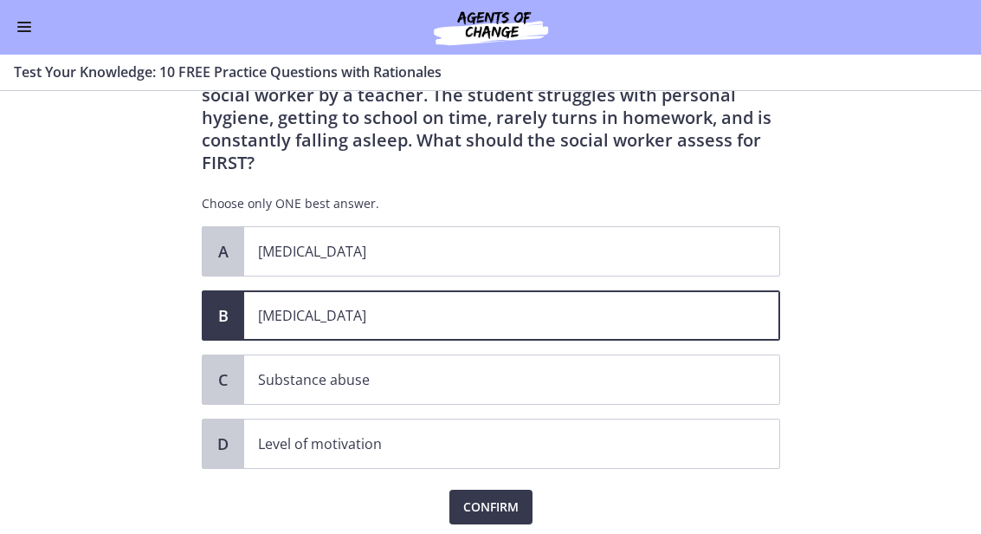
scroll to position [84, 0]
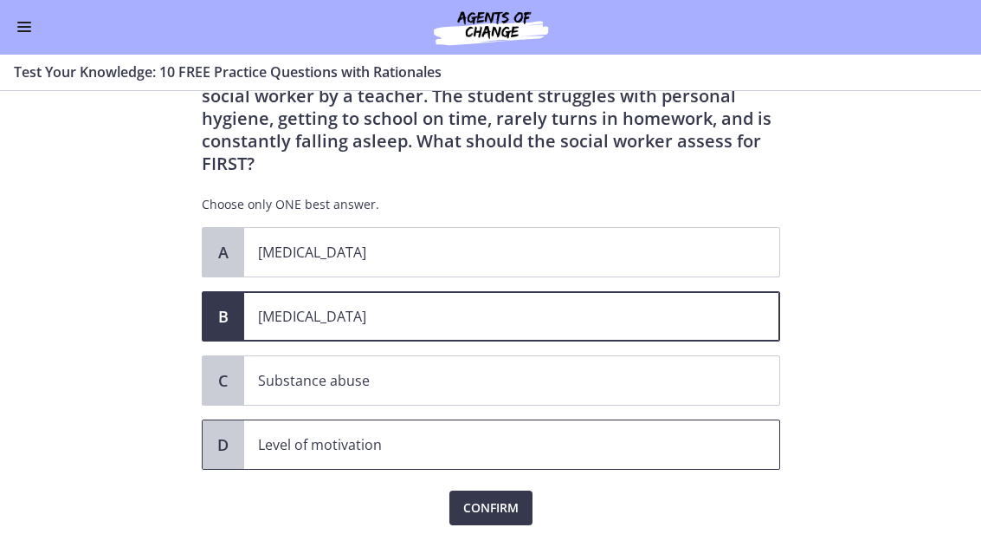
click at [298, 435] on p "Level of motivation" at bounding box center [494, 445] width 473 height 21
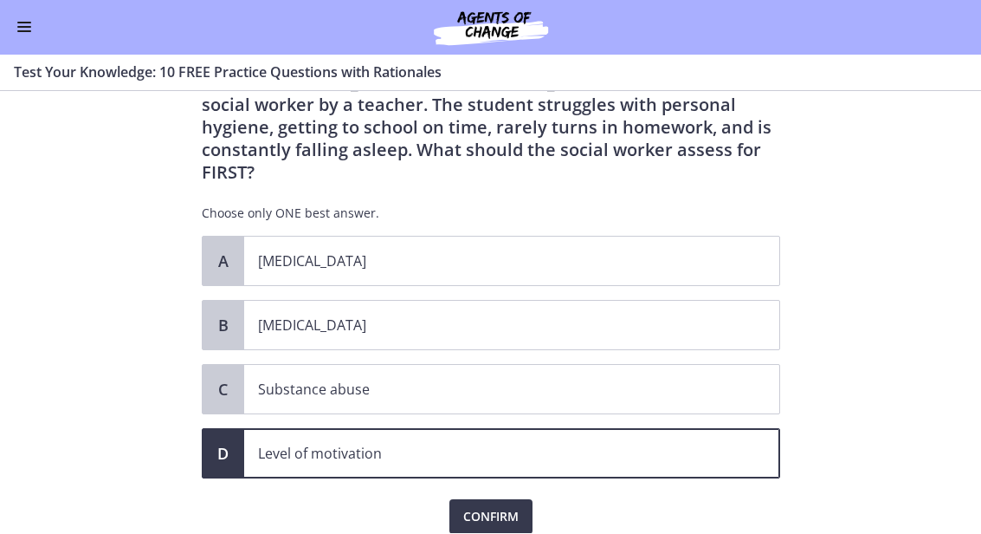
scroll to position [78, 0]
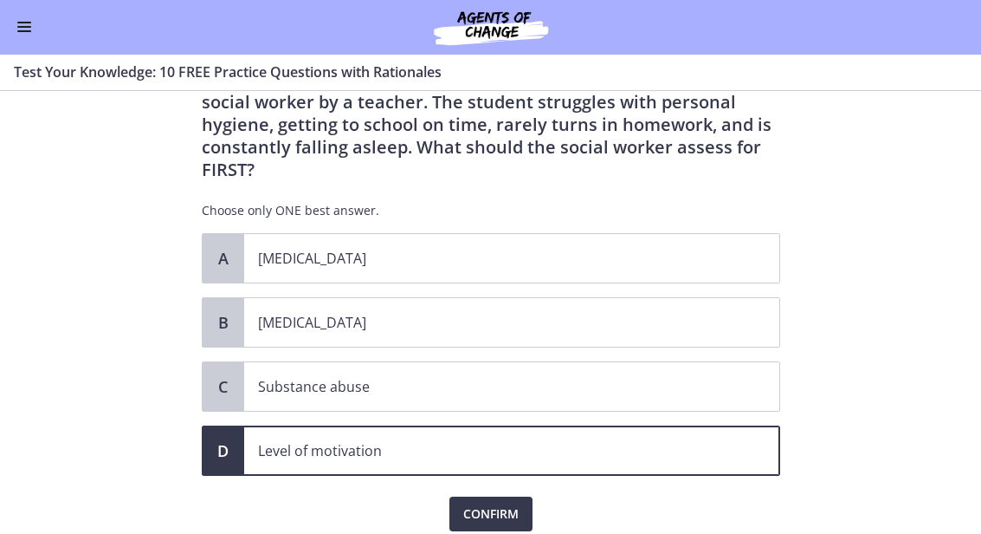
click at [506, 504] on span "Confirm" at bounding box center [490, 514] width 55 height 21
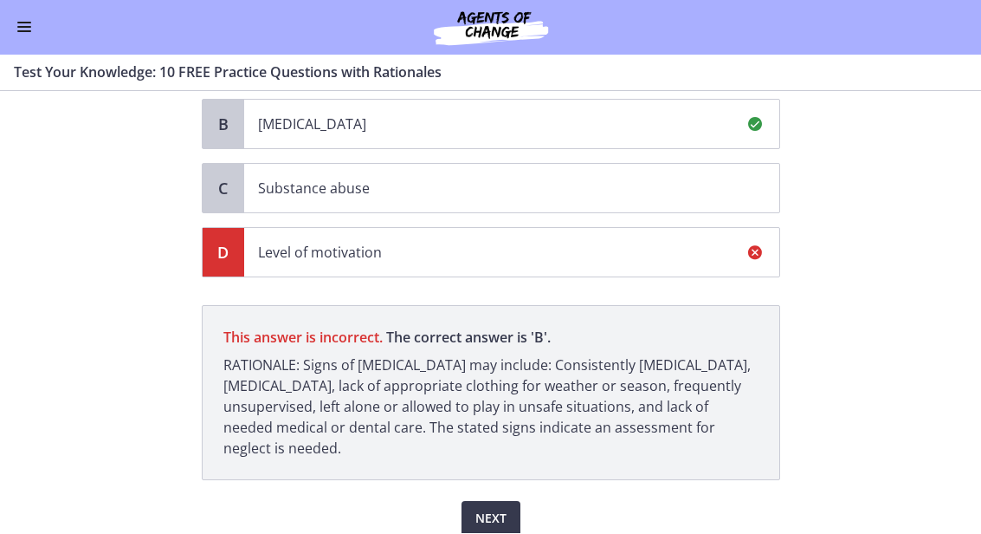
scroll to position [280, 0]
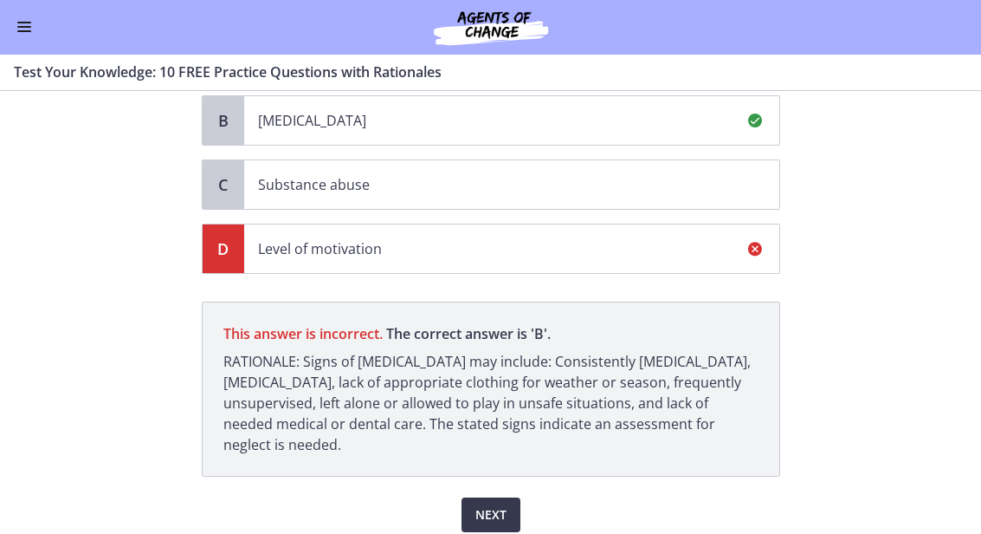
click at [516, 498] on button "Next" at bounding box center [491, 515] width 59 height 35
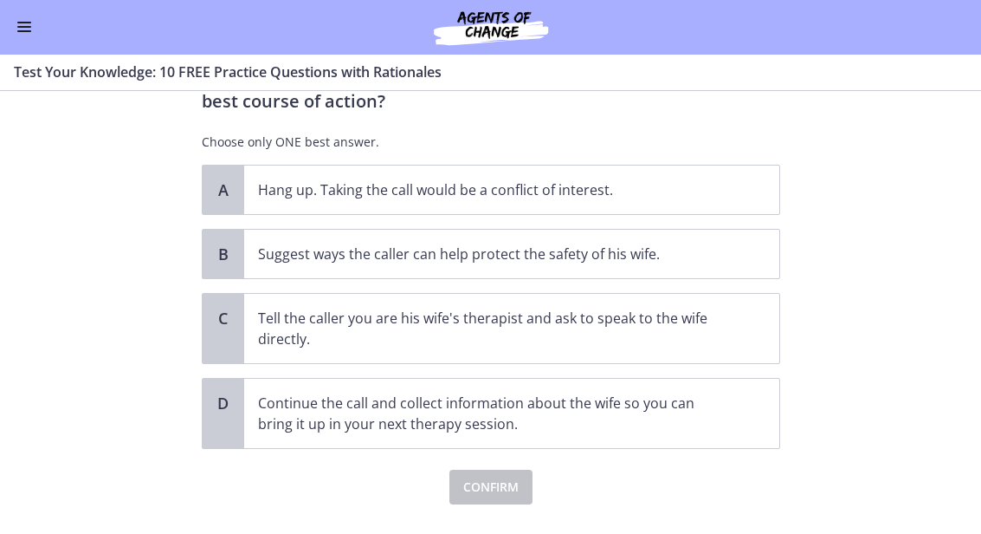
scroll to position [174, 0]
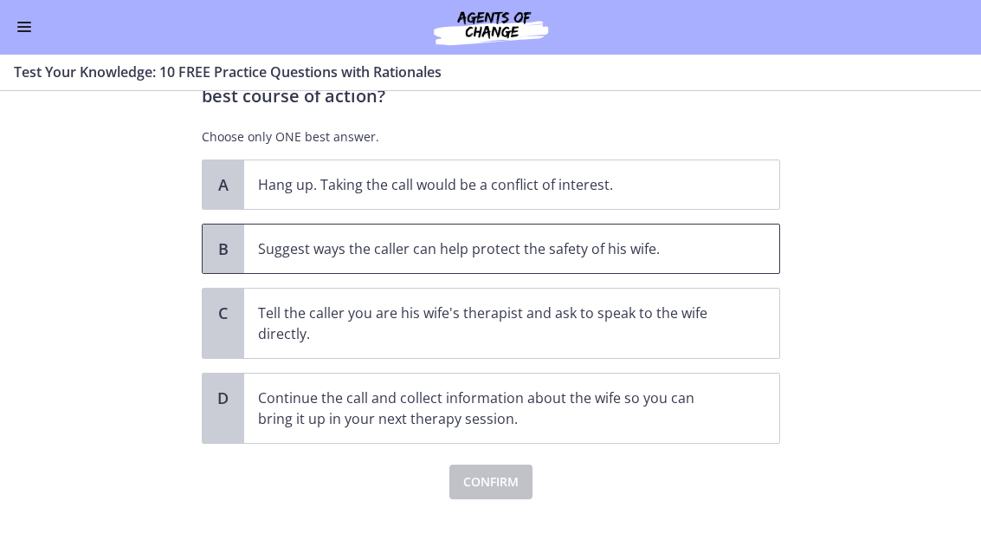
click at [578, 261] on span "Suggest ways the caller can help protect the safety of his wife." at bounding box center [511, 249] width 535 height 49
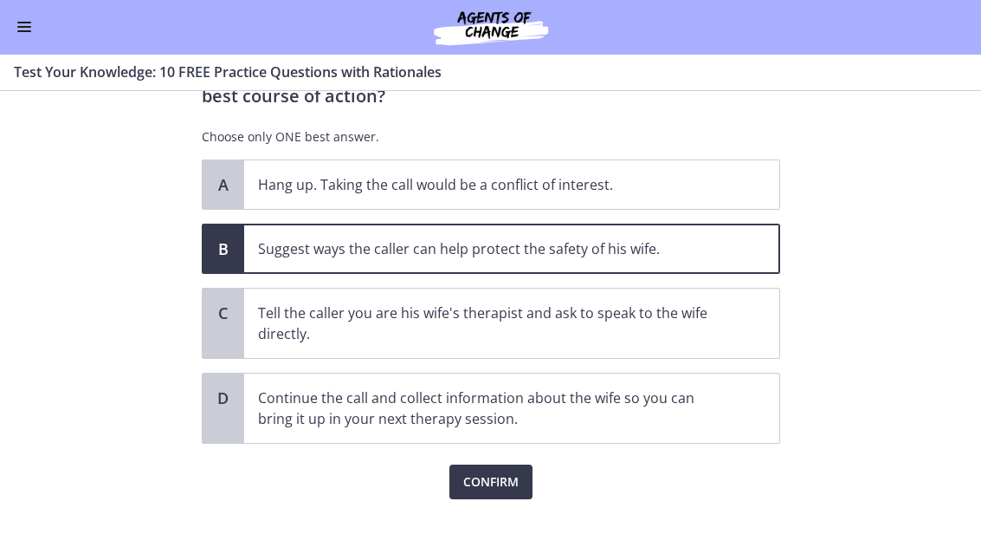
click at [500, 487] on span "Confirm" at bounding box center [490, 482] width 55 height 21
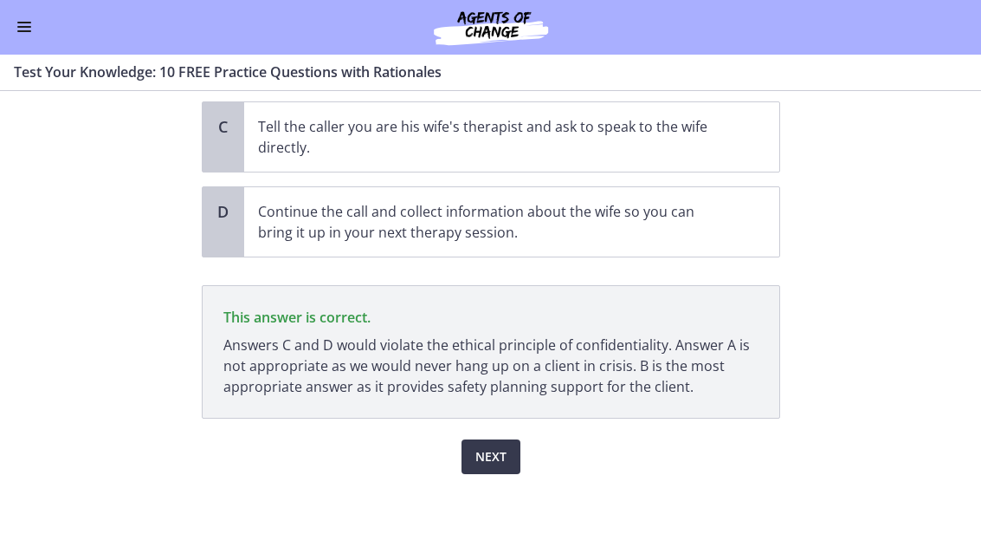
scroll to position [371, 0]
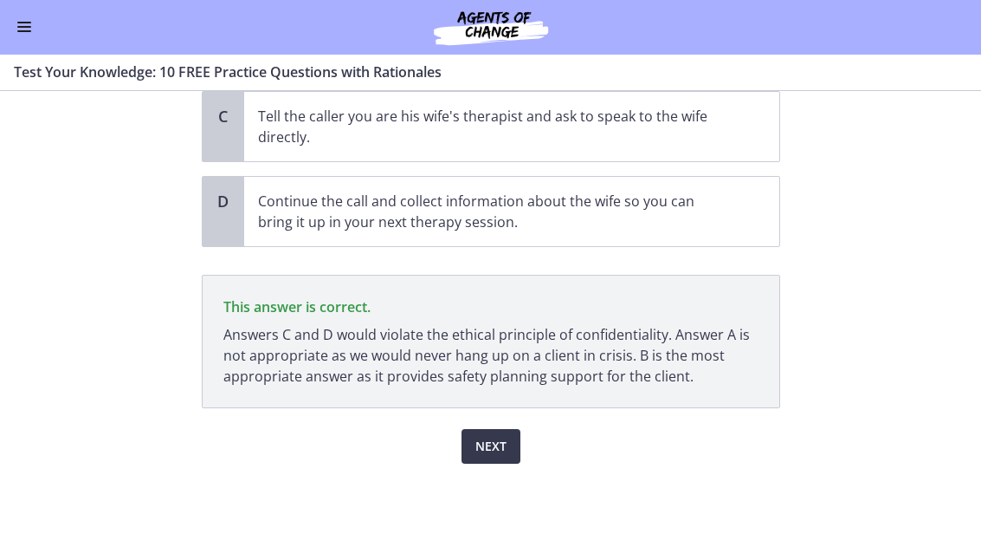
click at [500, 455] on span "Next" at bounding box center [491, 447] width 31 height 21
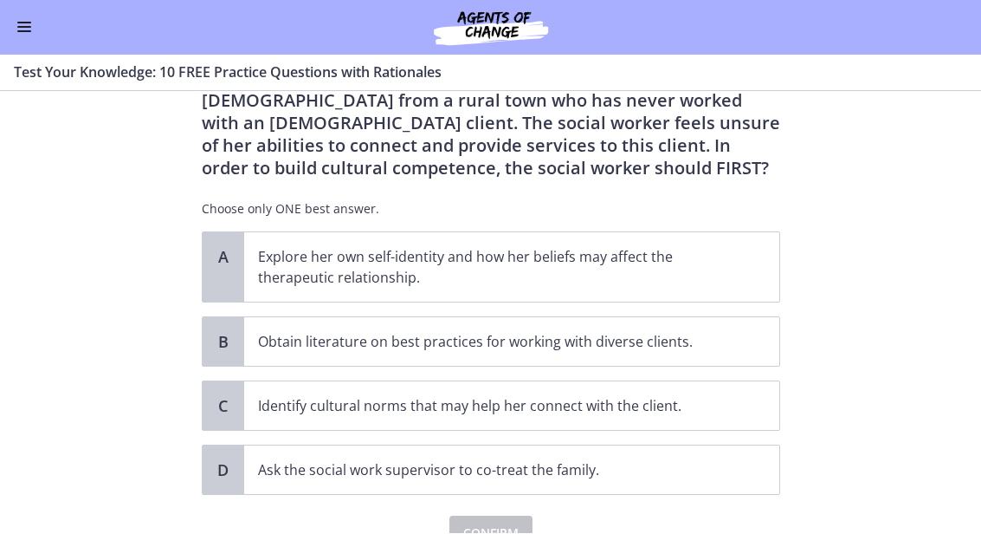
scroll to position [136, 0]
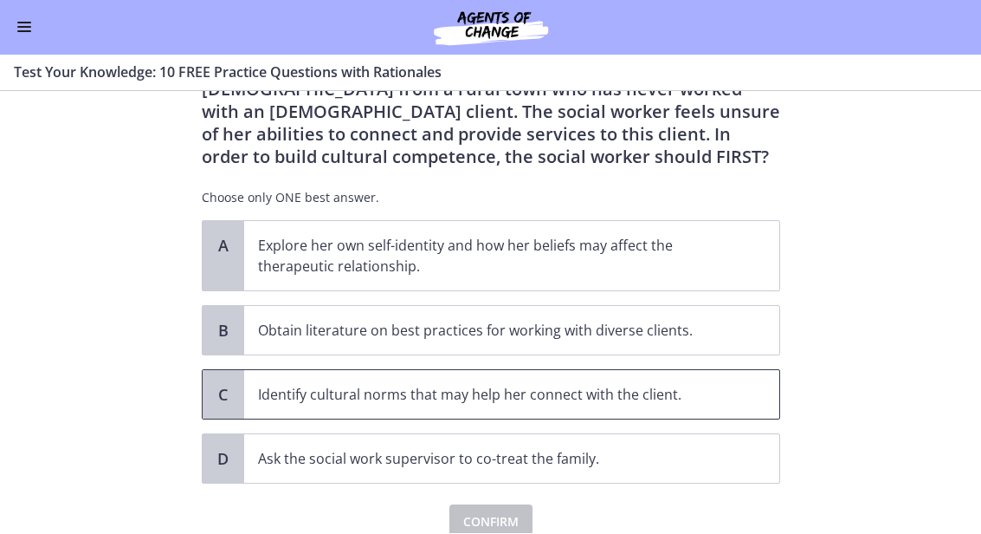
click at [288, 399] on p "Identify cultural norms that may help her connect with the client." at bounding box center [494, 395] width 473 height 21
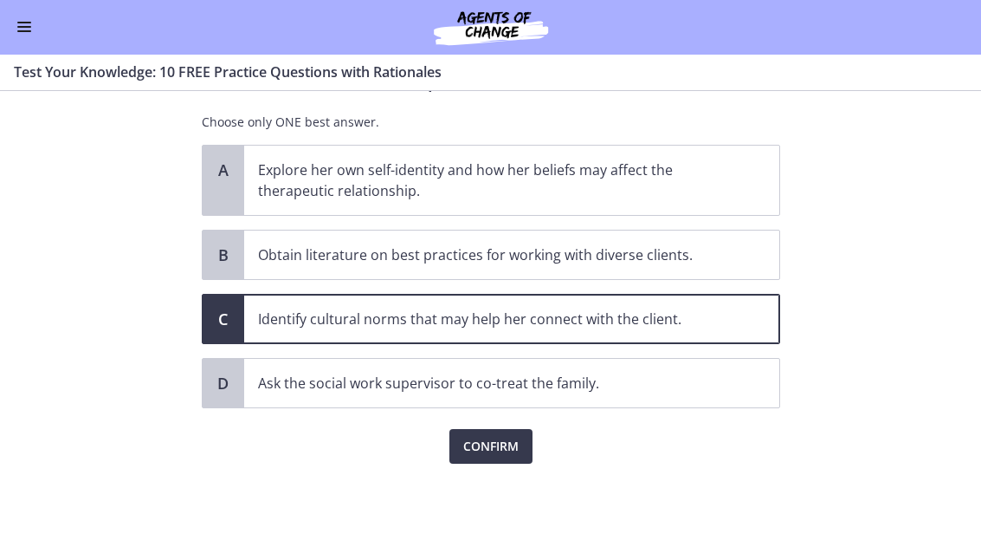
scroll to position [211, 0]
click at [482, 454] on span "Confirm" at bounding box center [490, 447] width 55 height 21
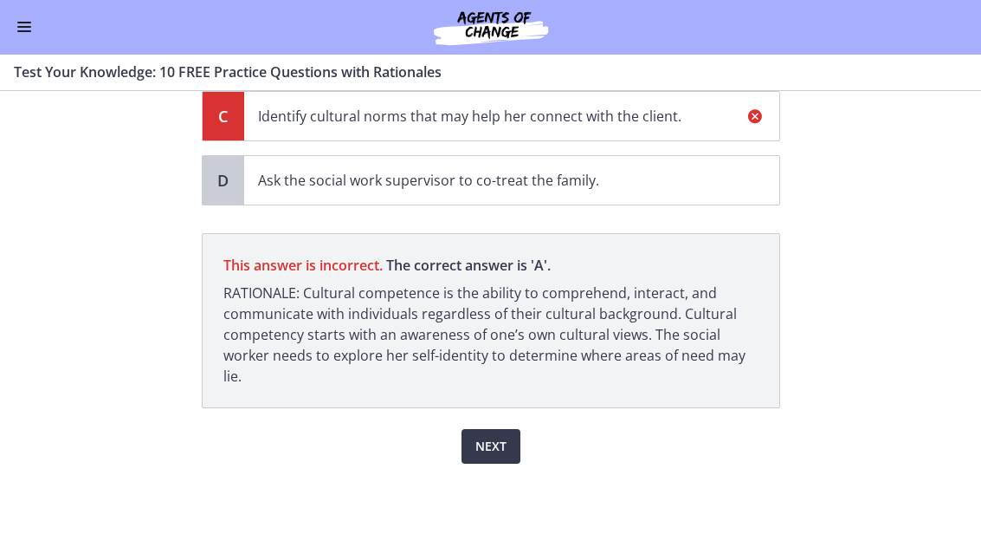
scroll to position [414, 0]
click at [503, 461] on button "Next" at bounding box center [491, 447] width 59 height 35
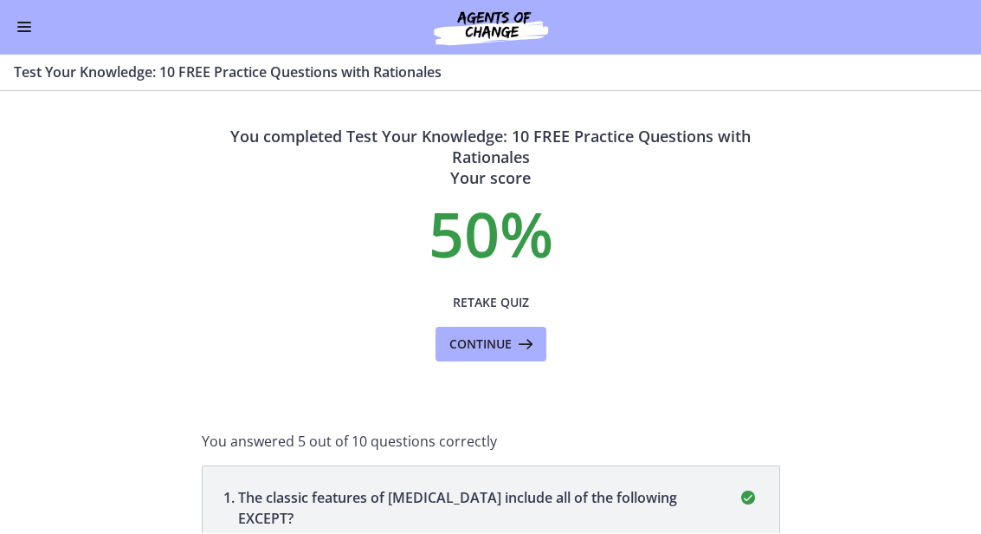
scroll to position [0, 0]
click at [533, 345] on icon at bounding box center [524, 344] width 24 height 21
